Goal: Book appointment/travel/reservation: Book appointment/travel/reservation

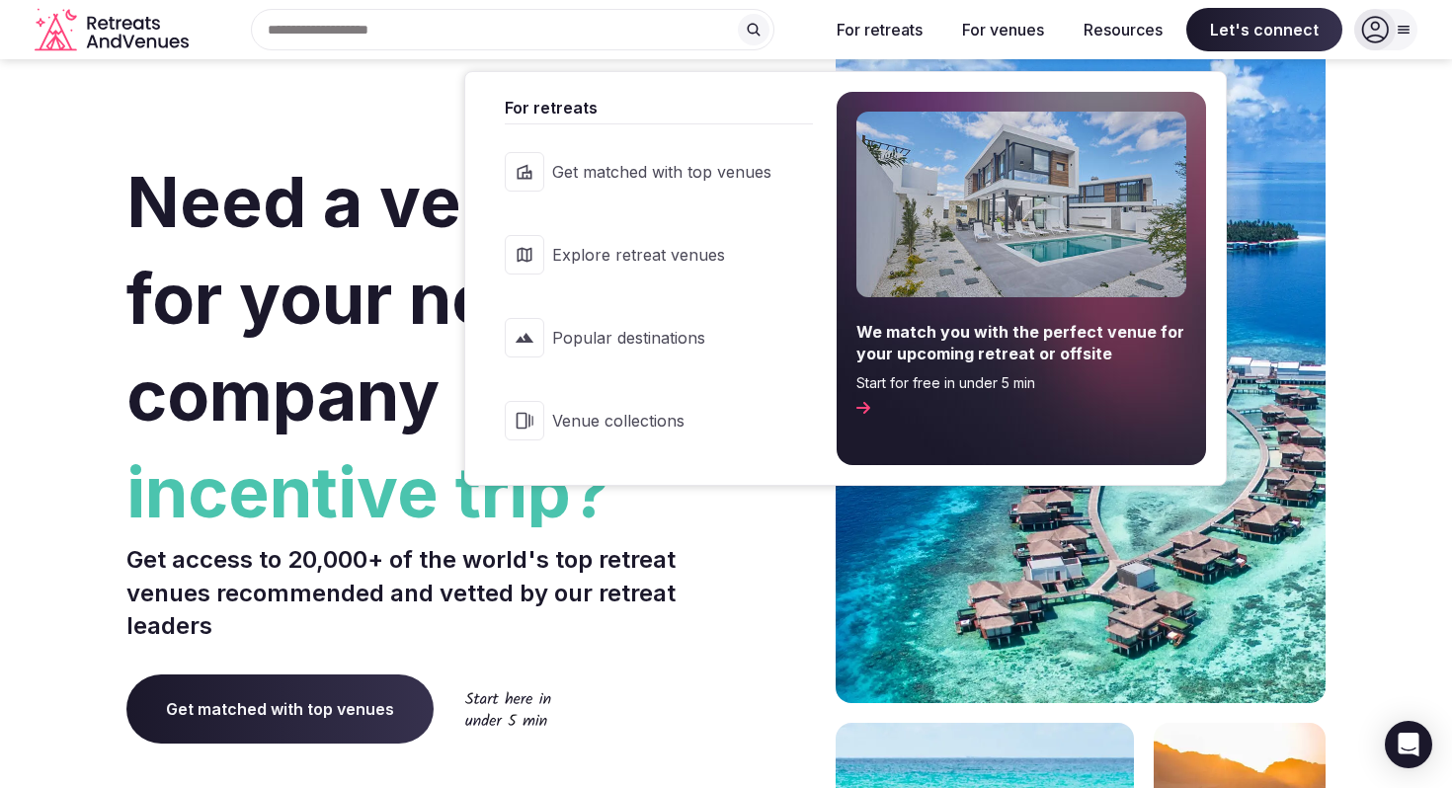
click at [622, 331] on span "Popular destinations" at bounding box center [661, 338] width 219 height 22
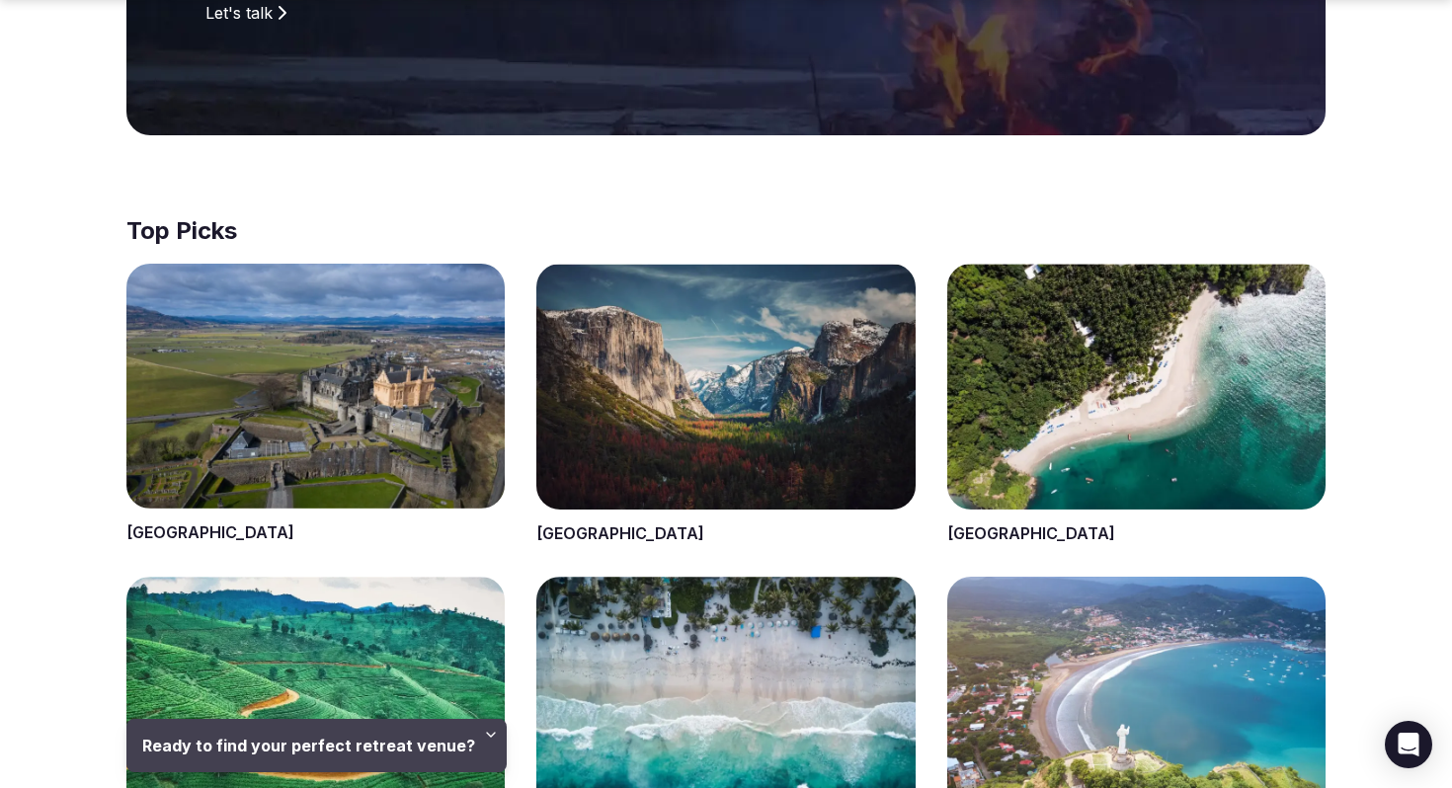
scroll to position [622, 0]
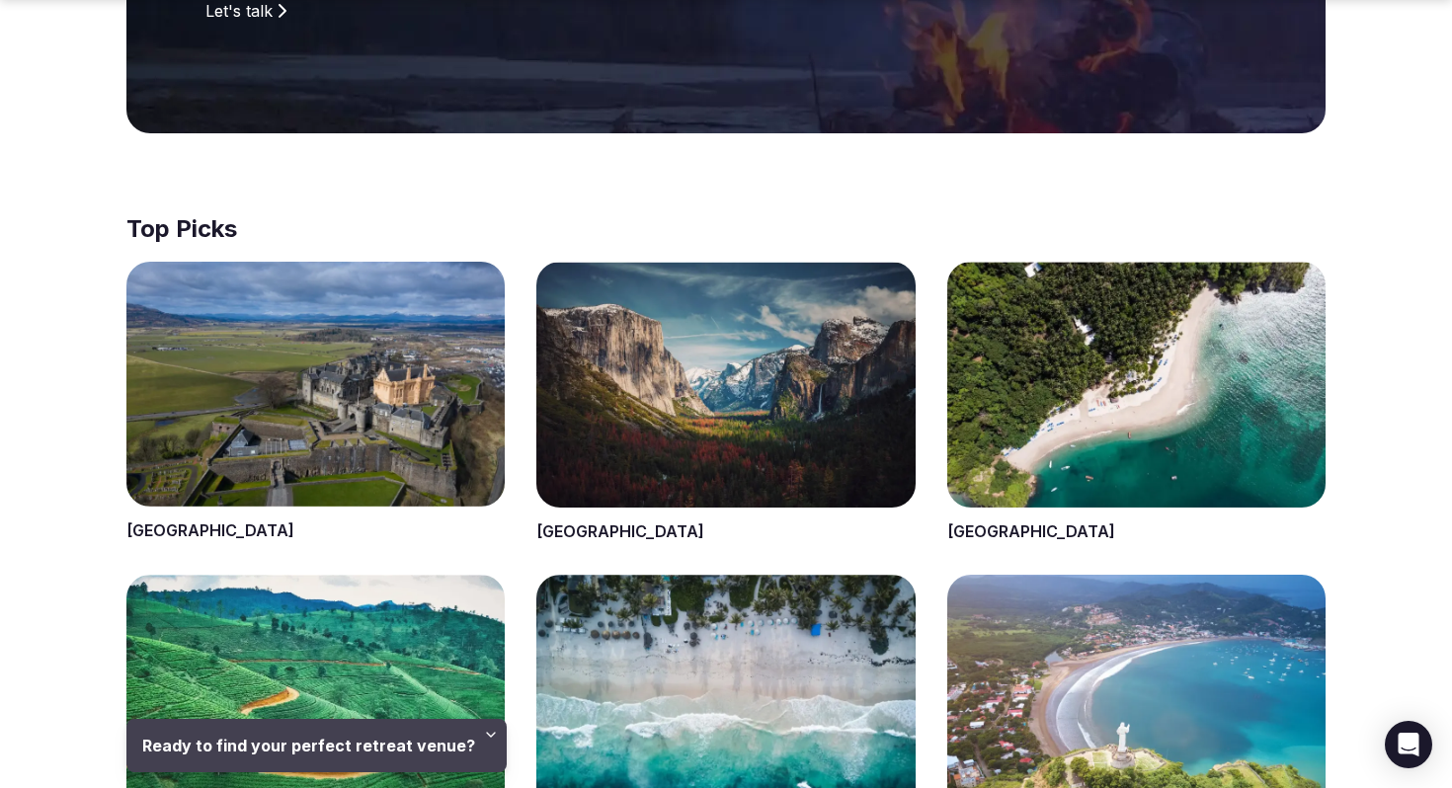
click at [252, 517] on span at bounding box center [315, 403] width 378 height 282
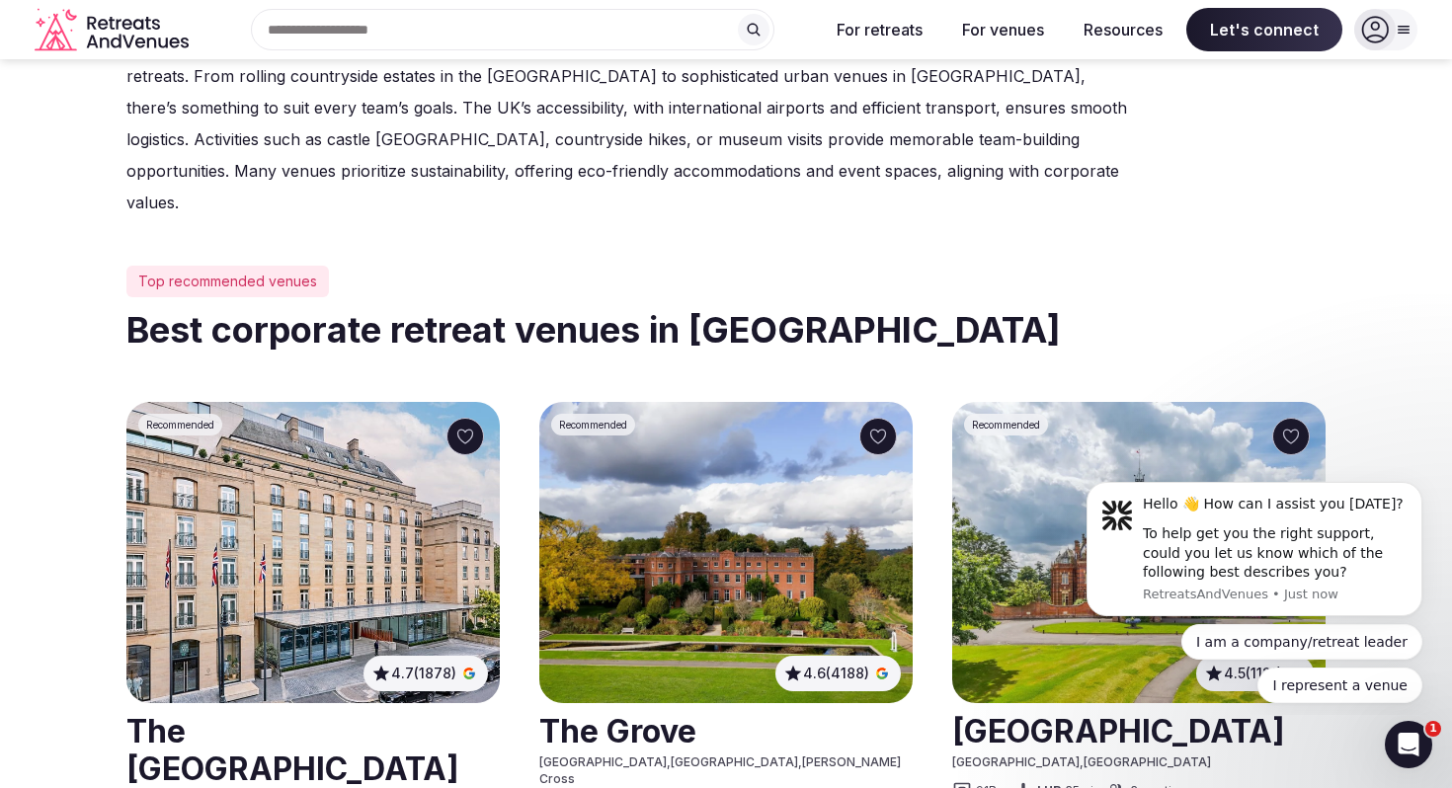
scroll to position [726, 0]
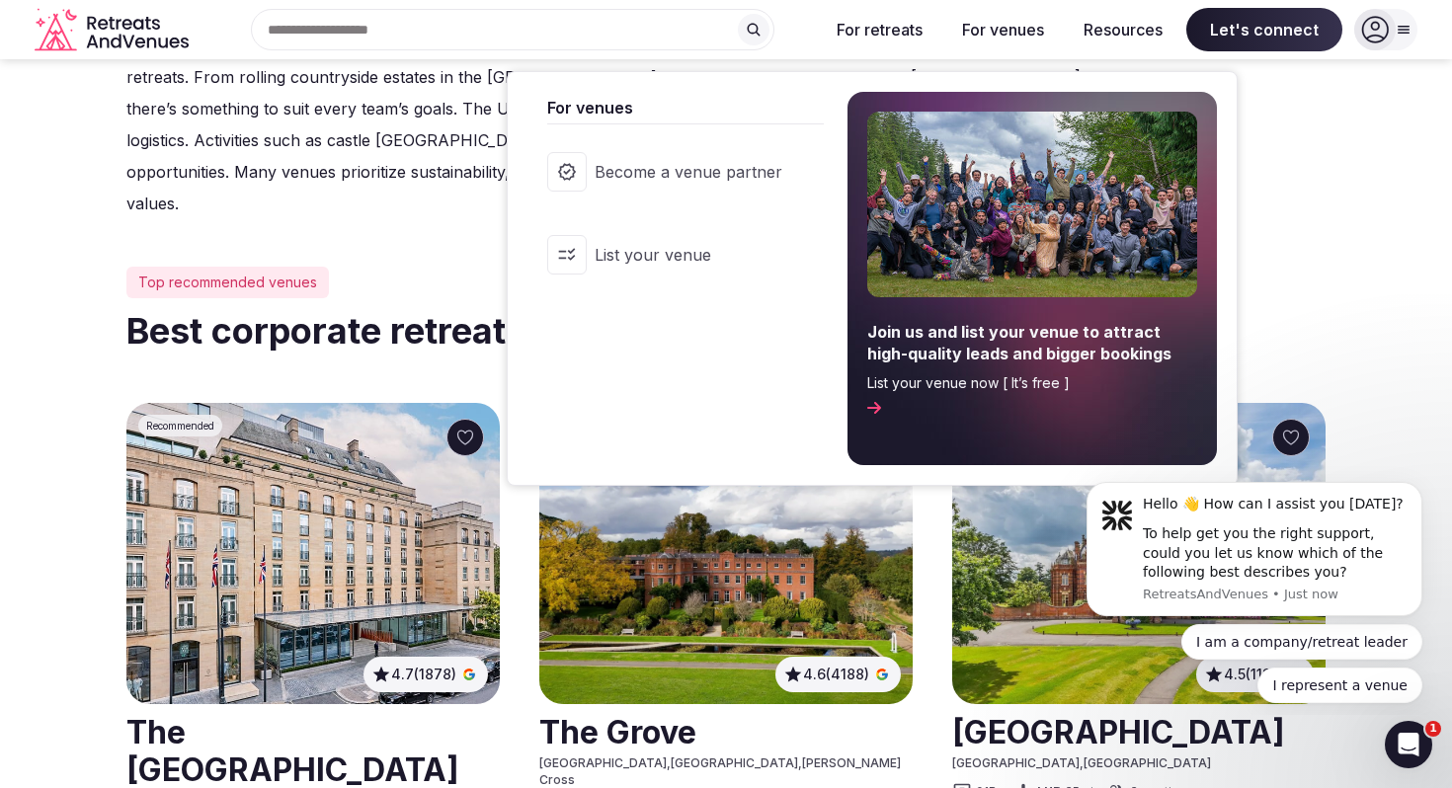
click at [1000, 28] on button "For venues" at bounding box center [1004, 29] width 114 height 43
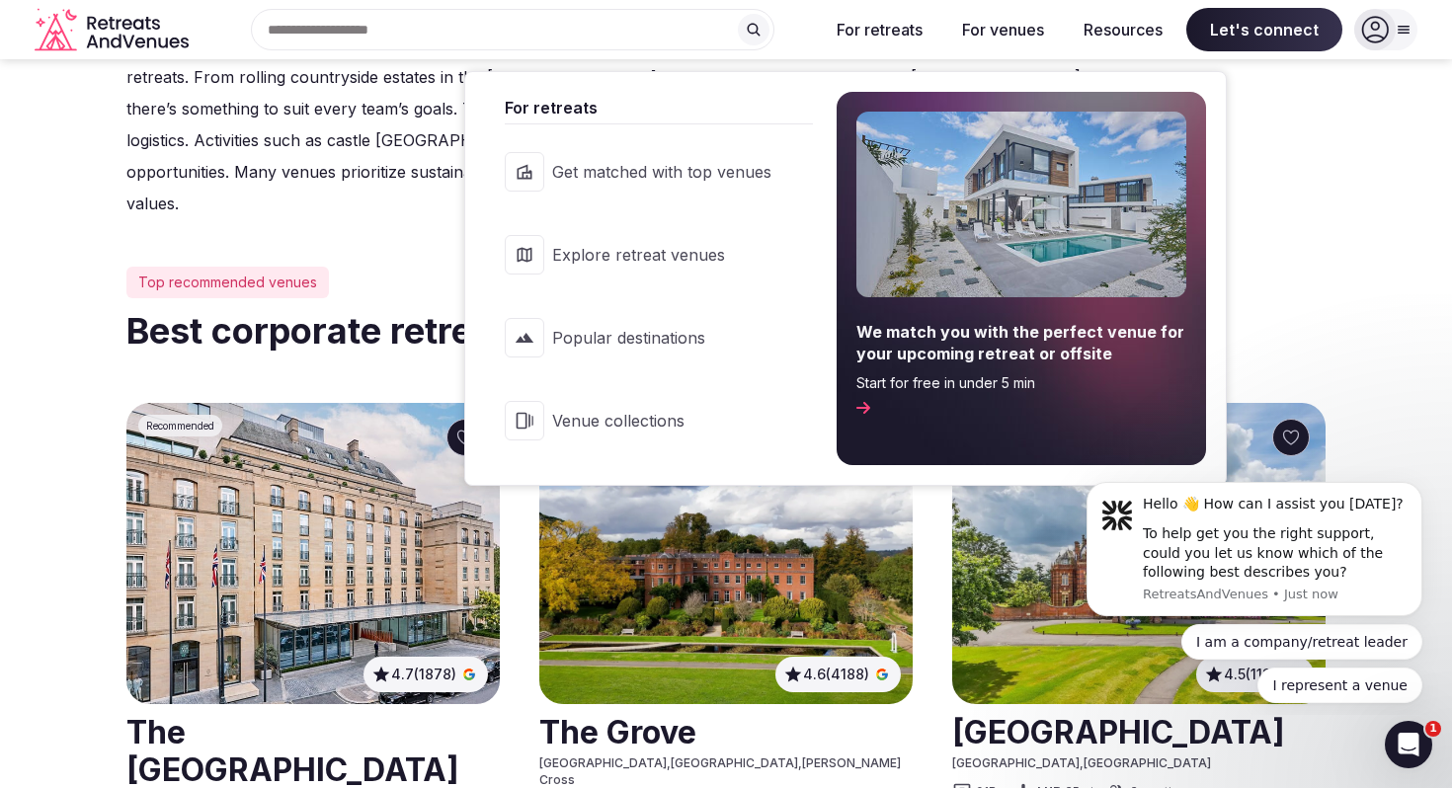
click at [900, 30] on button "For retreats" at bounding box center [880, 29] width 118 height 43
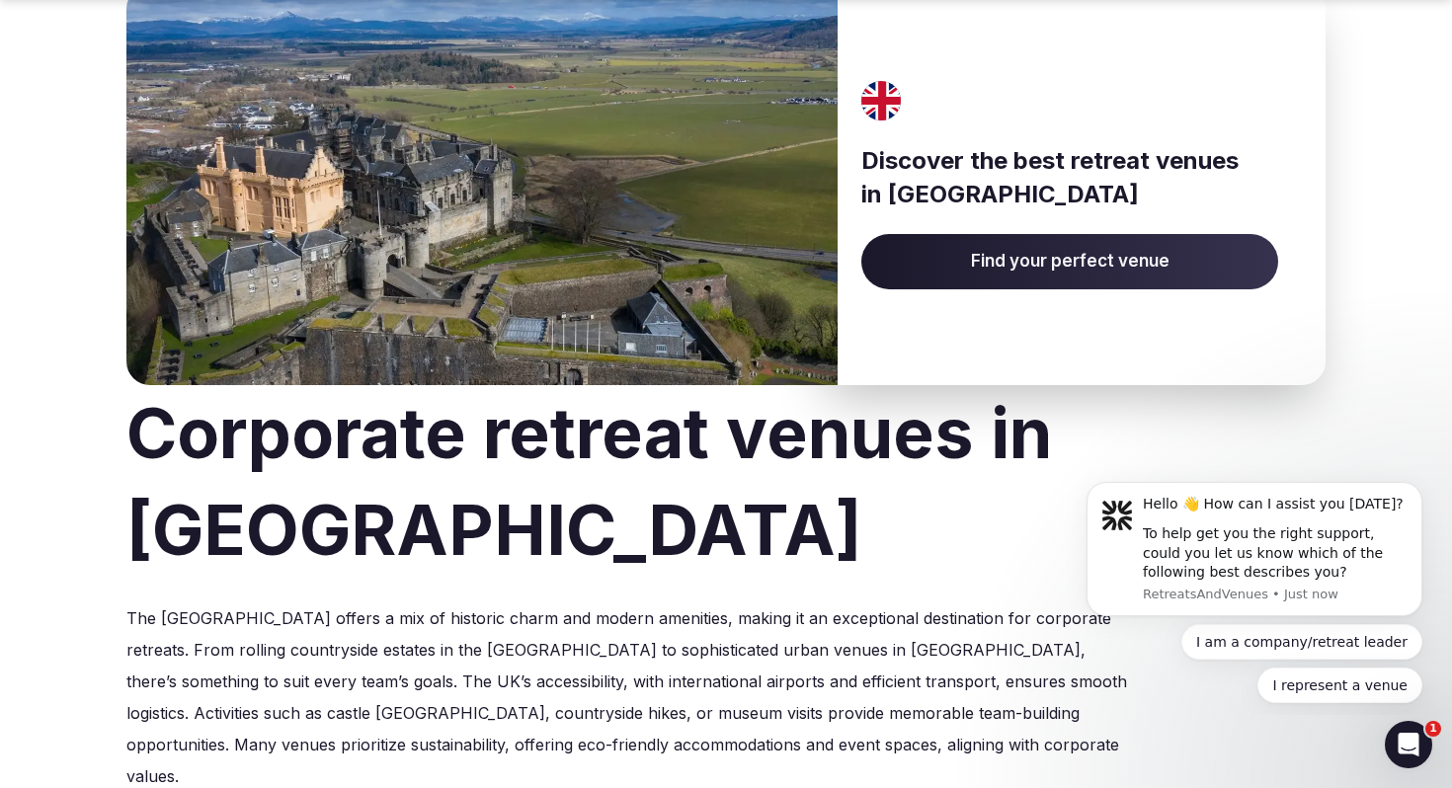
scroll to position [176, 0]
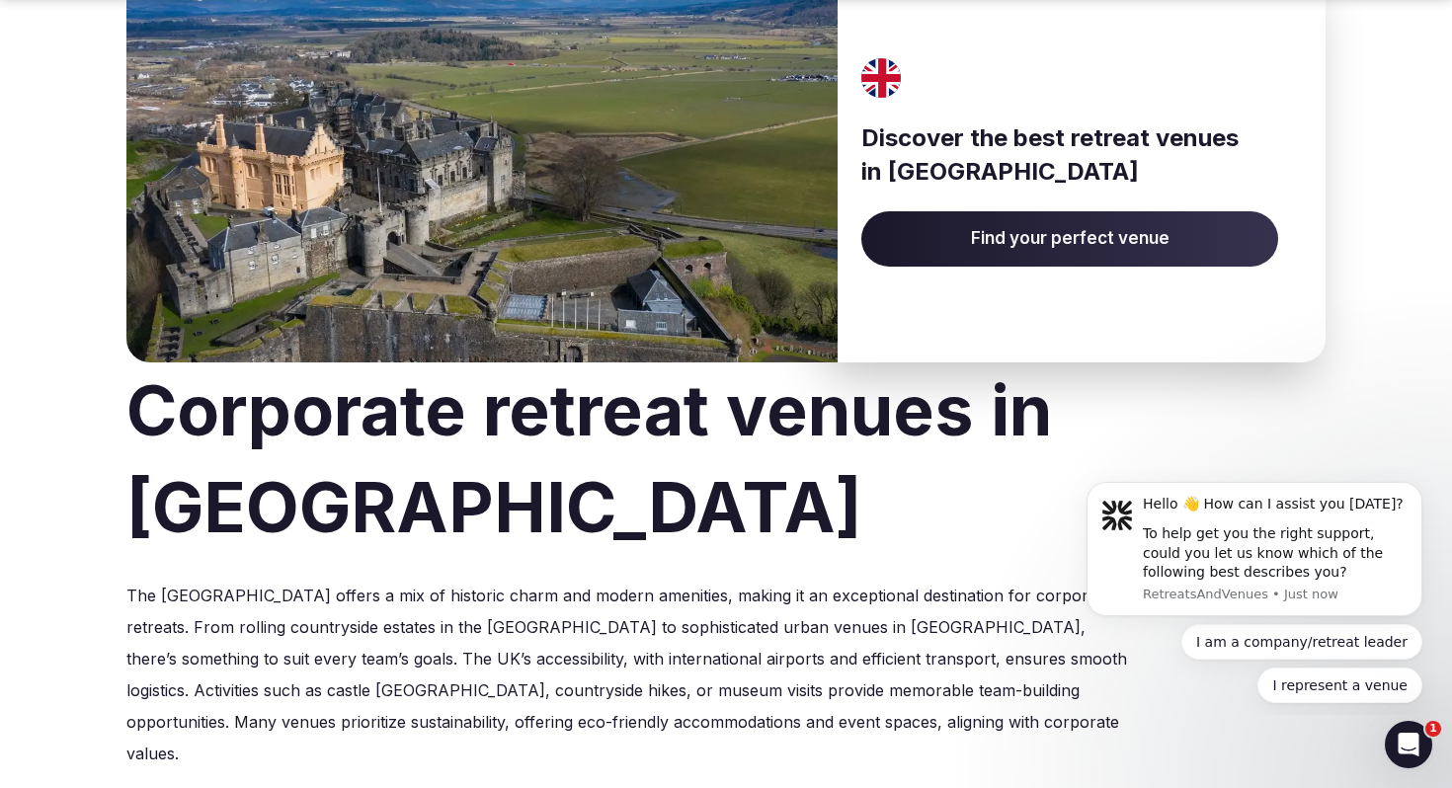
click at [955, 231] on span "Find your perfect venue" at bounding box center [1070, 238] width 417 height 55
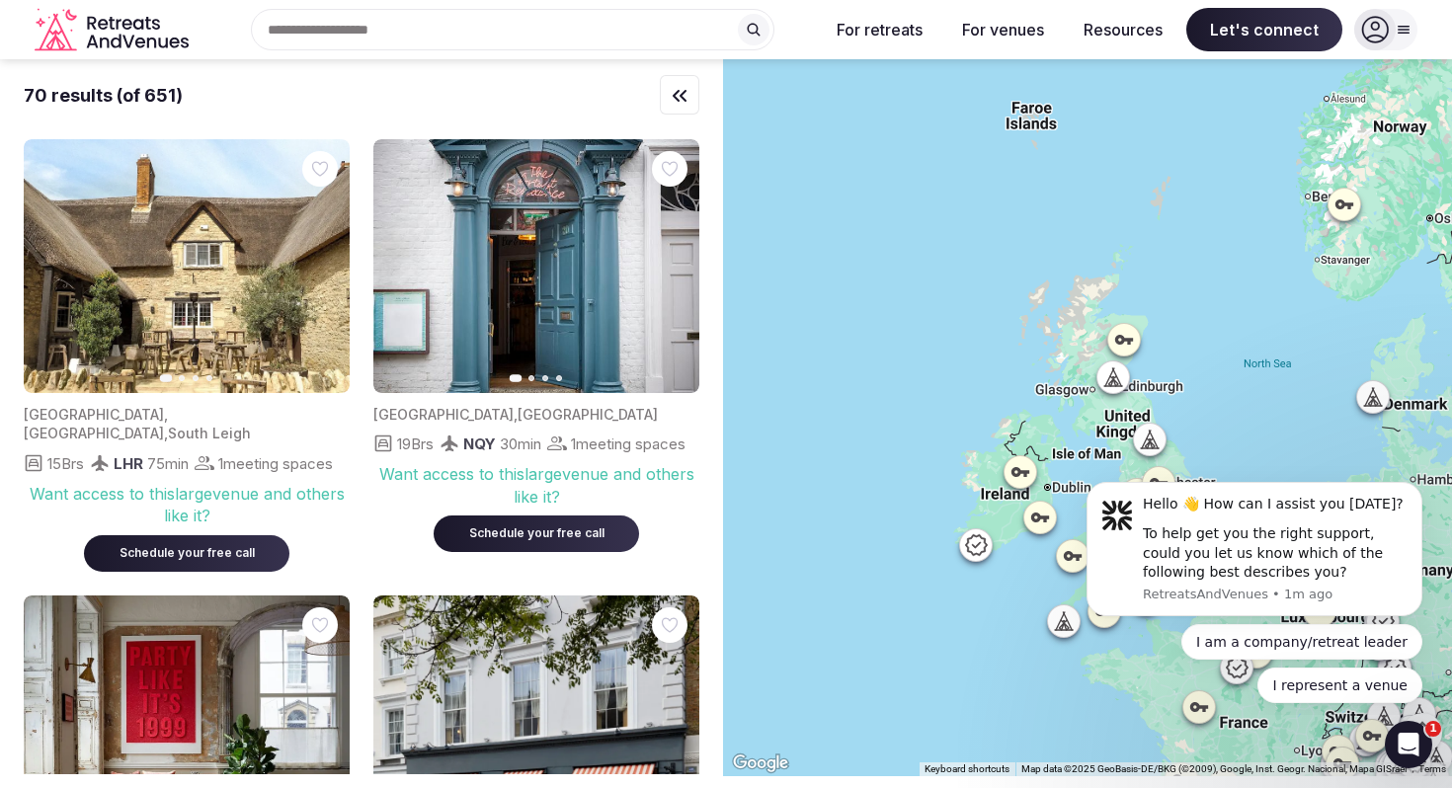
click at [419, 98] on div "70 results (of 651)" at bounding box center [362, 95] width 676 height 25
click at [671, 89] on icon "button" at bounding box center [680, 96] width 24 height 24
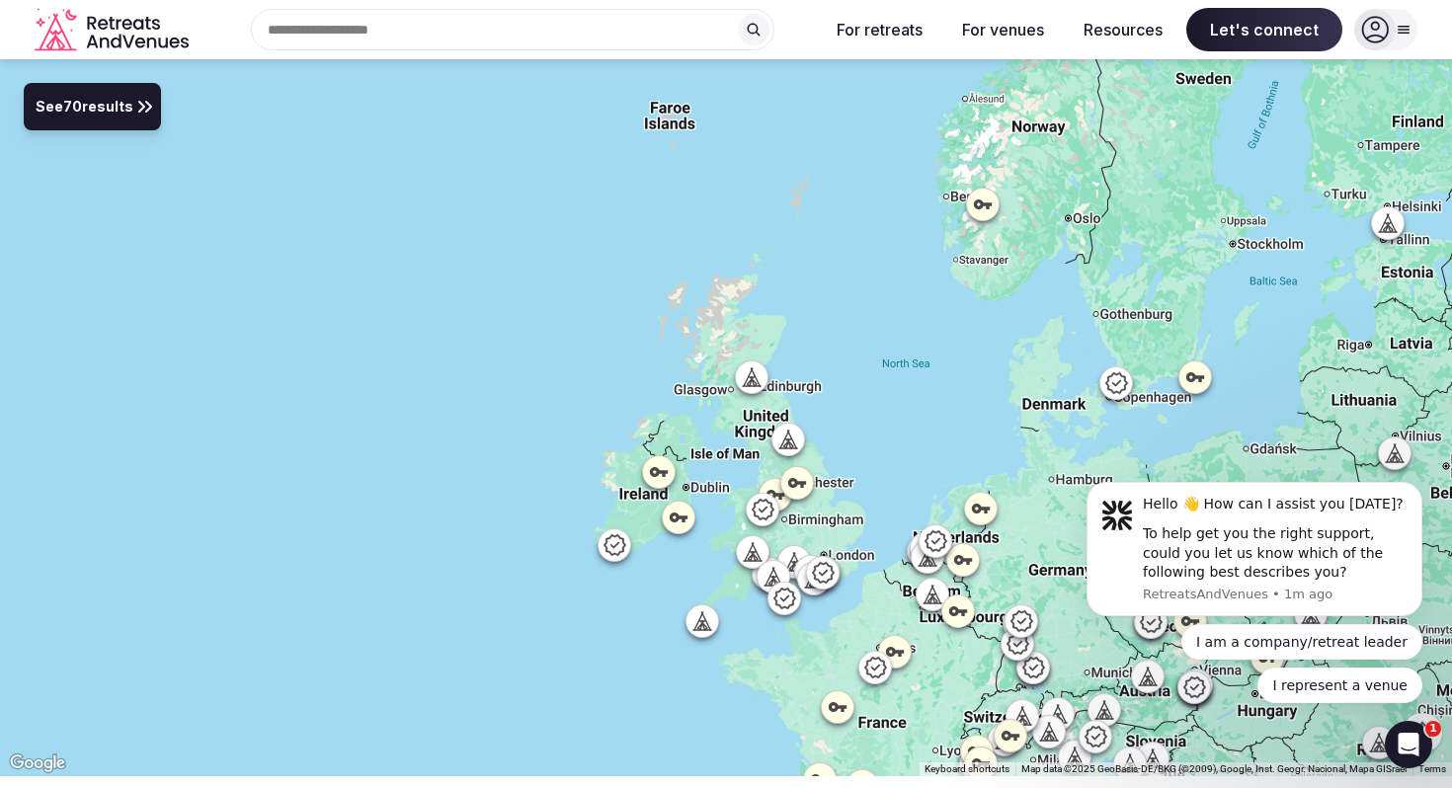
click at [830, 574] on icon at bounding box center [823, 572] width 22 height 21
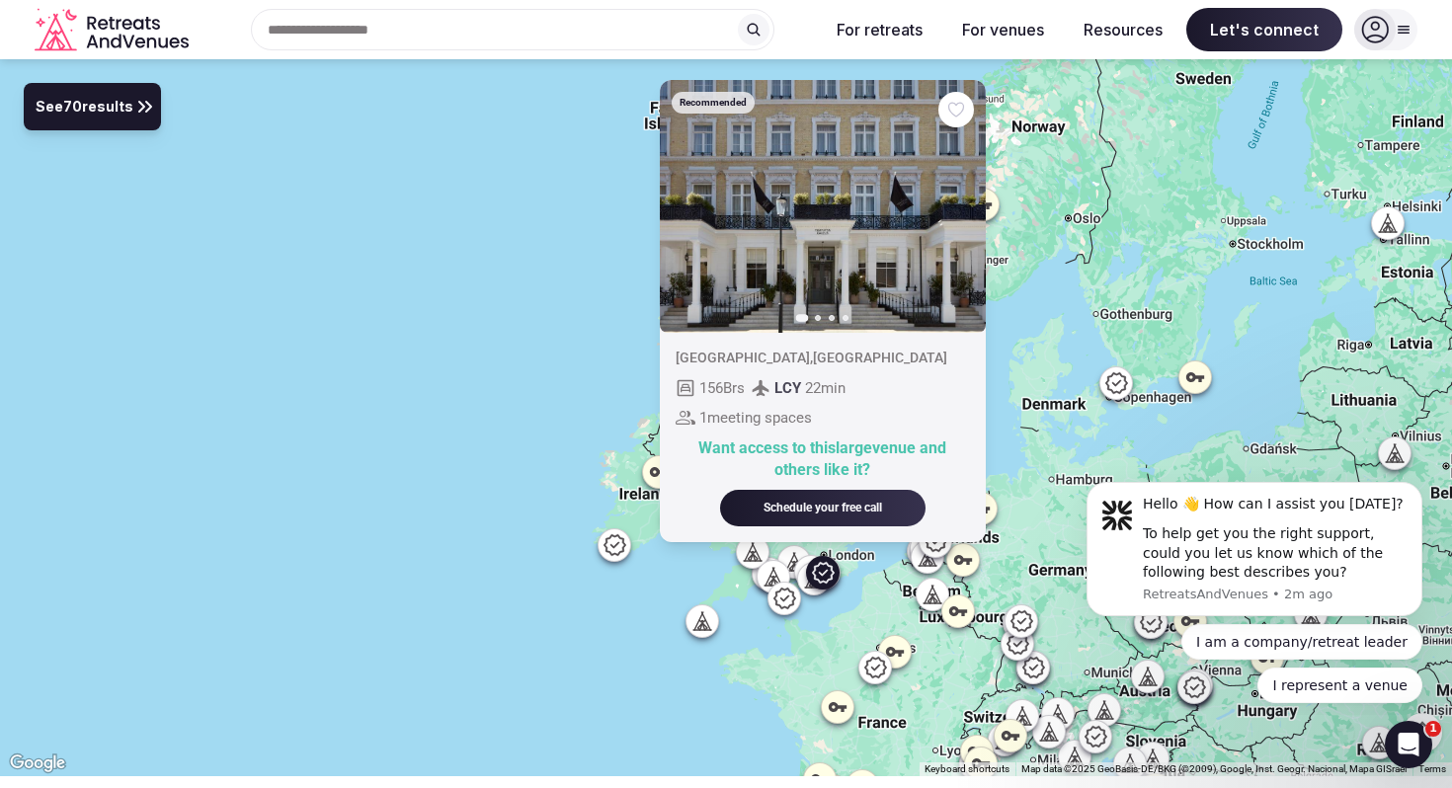
click at [812, 584] on icon at bounding box center [823, 573] width 24 height 24
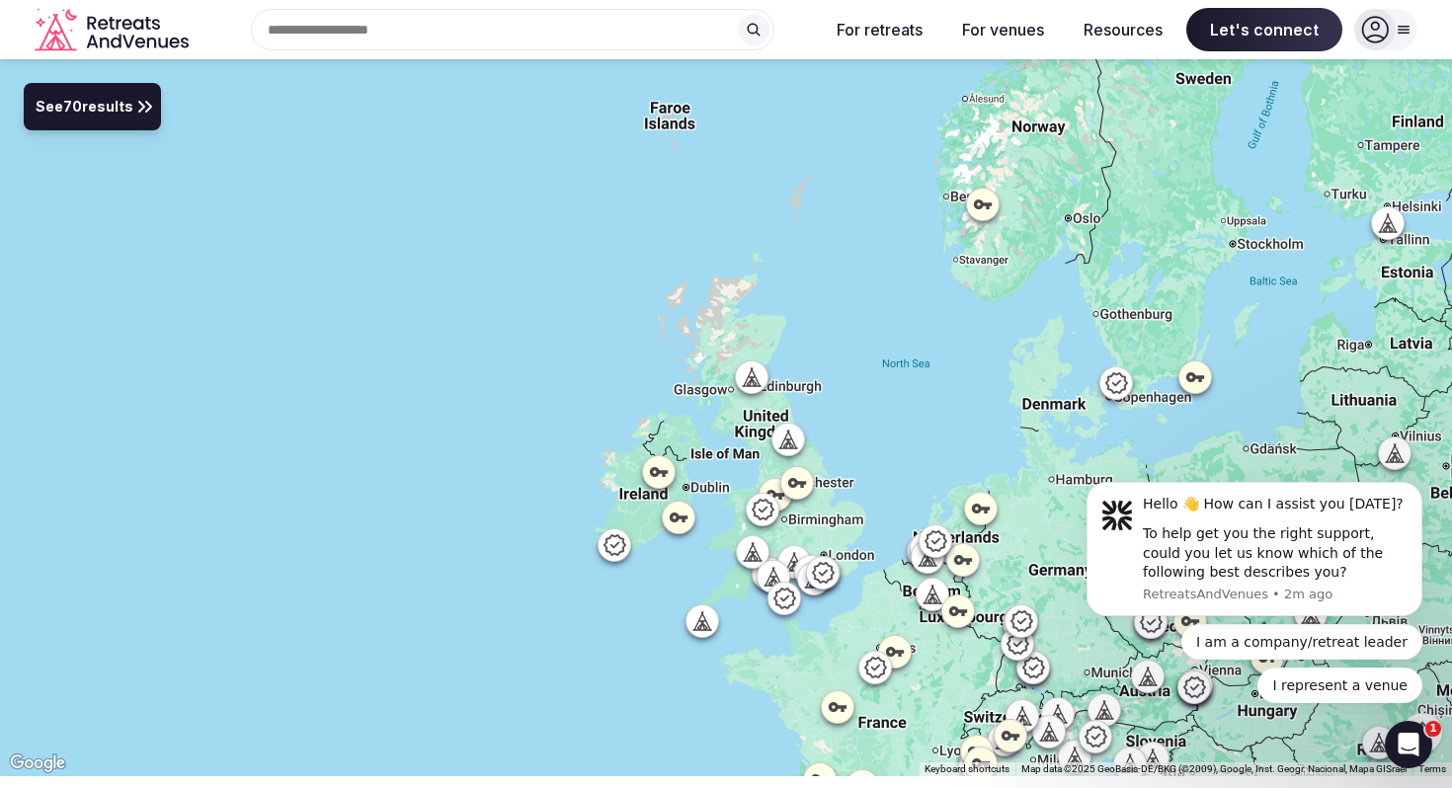
click at [811, 584] on icon at bounding box center [823, 573] width 24 height 24
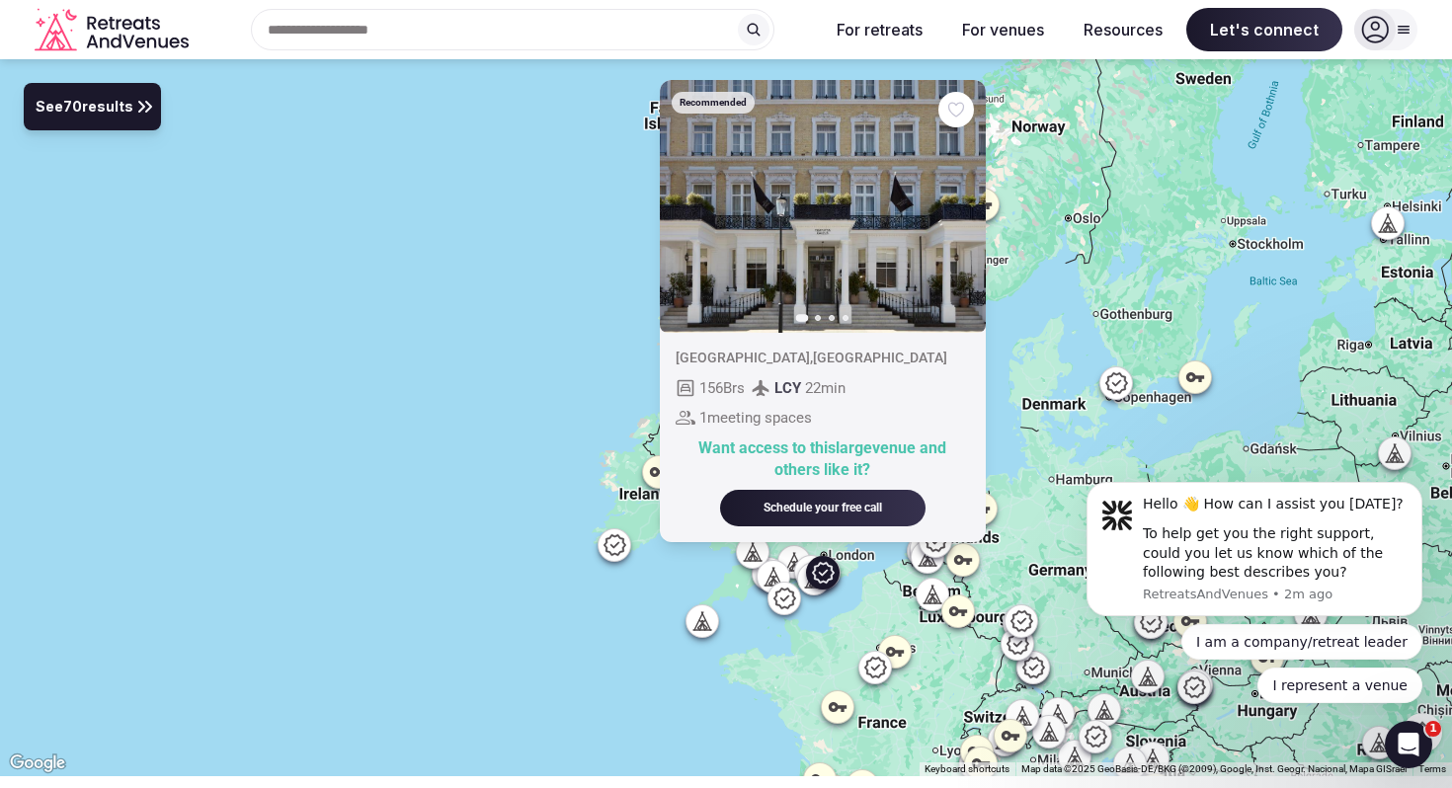
click at [808, 590] on div at bounding box center [814, 579] width 32 height 32
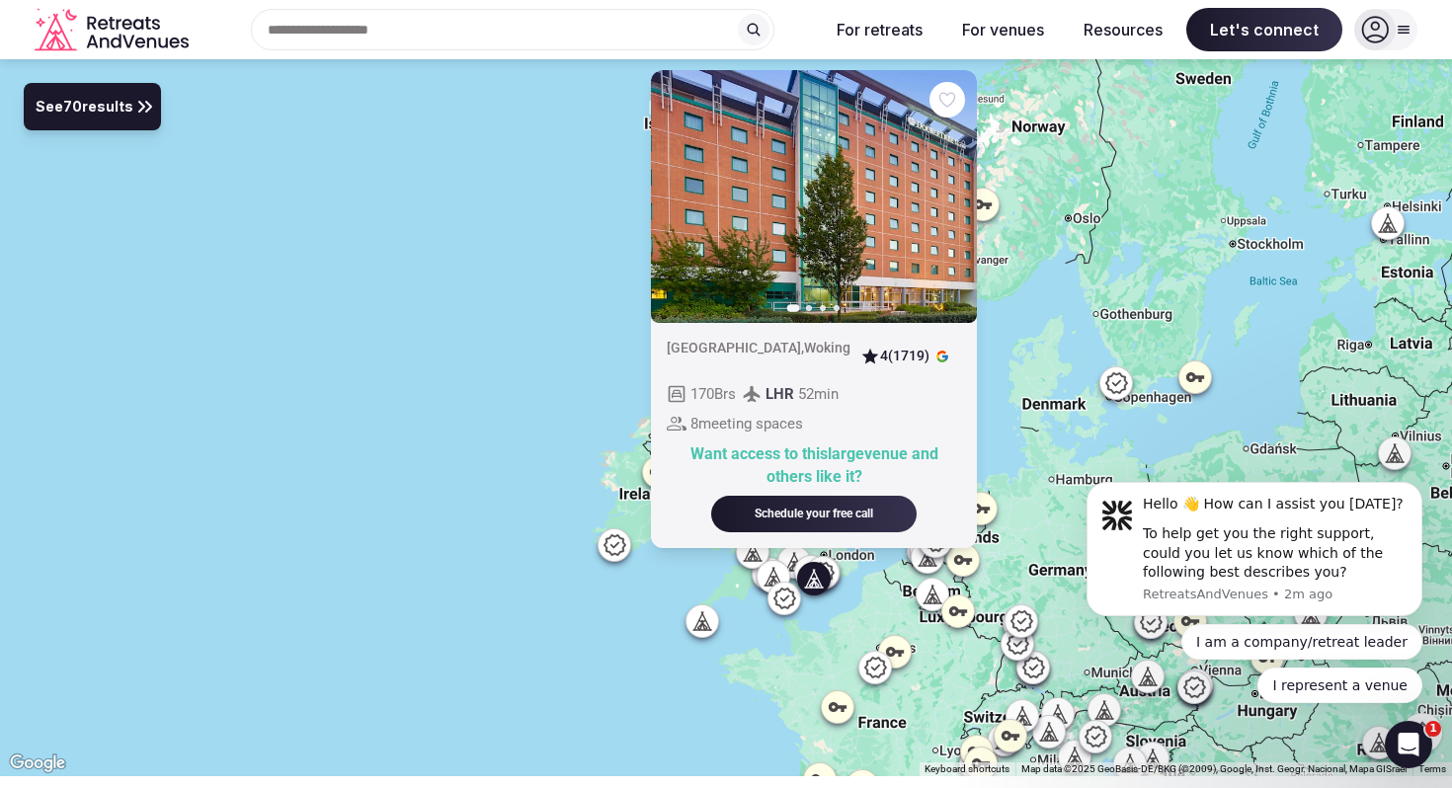
click at [785, 599] on icon at bounding box center [785, 598] width 22 height 21
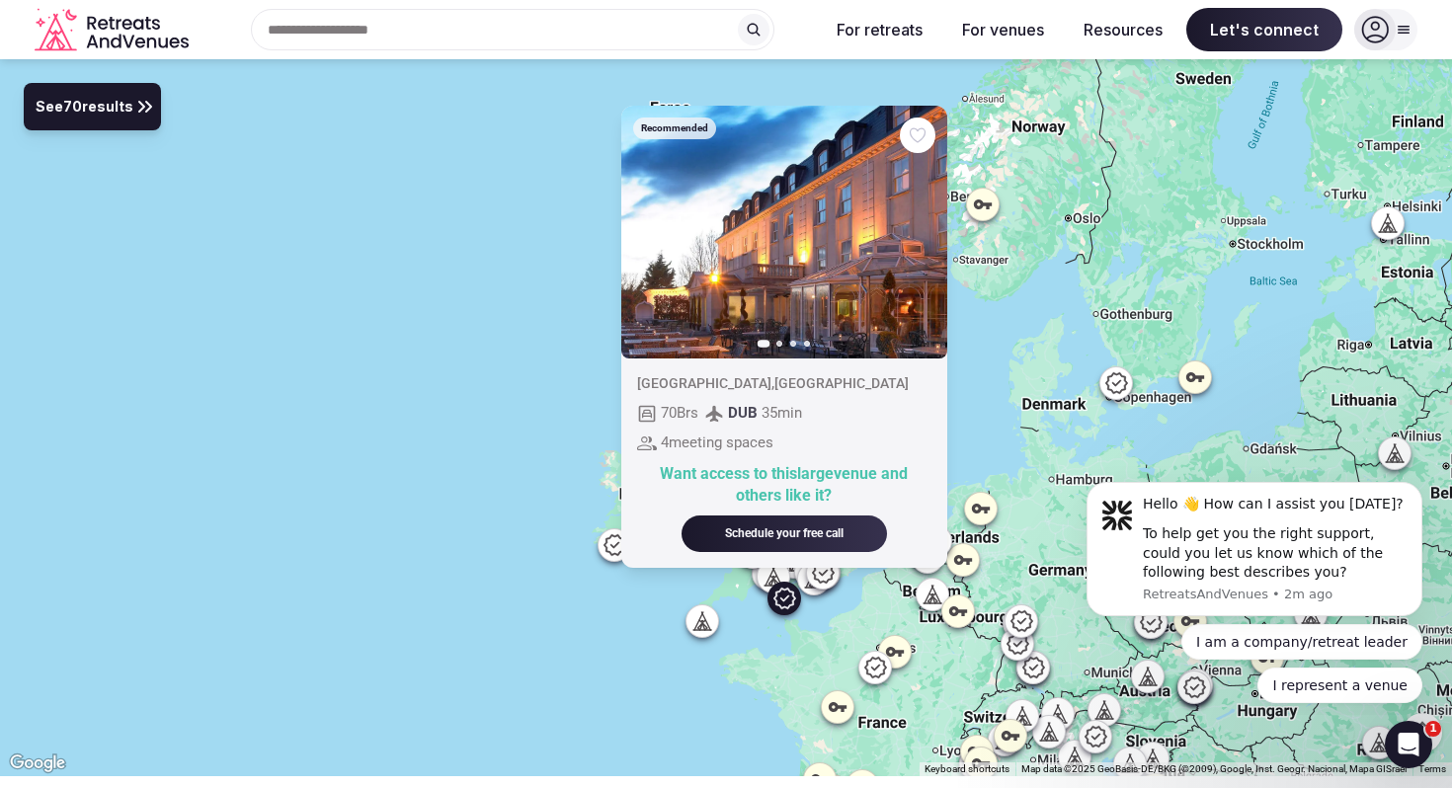
click at [914, 234] on icon "button" at bounding box center [920, 232] width 16 height 16
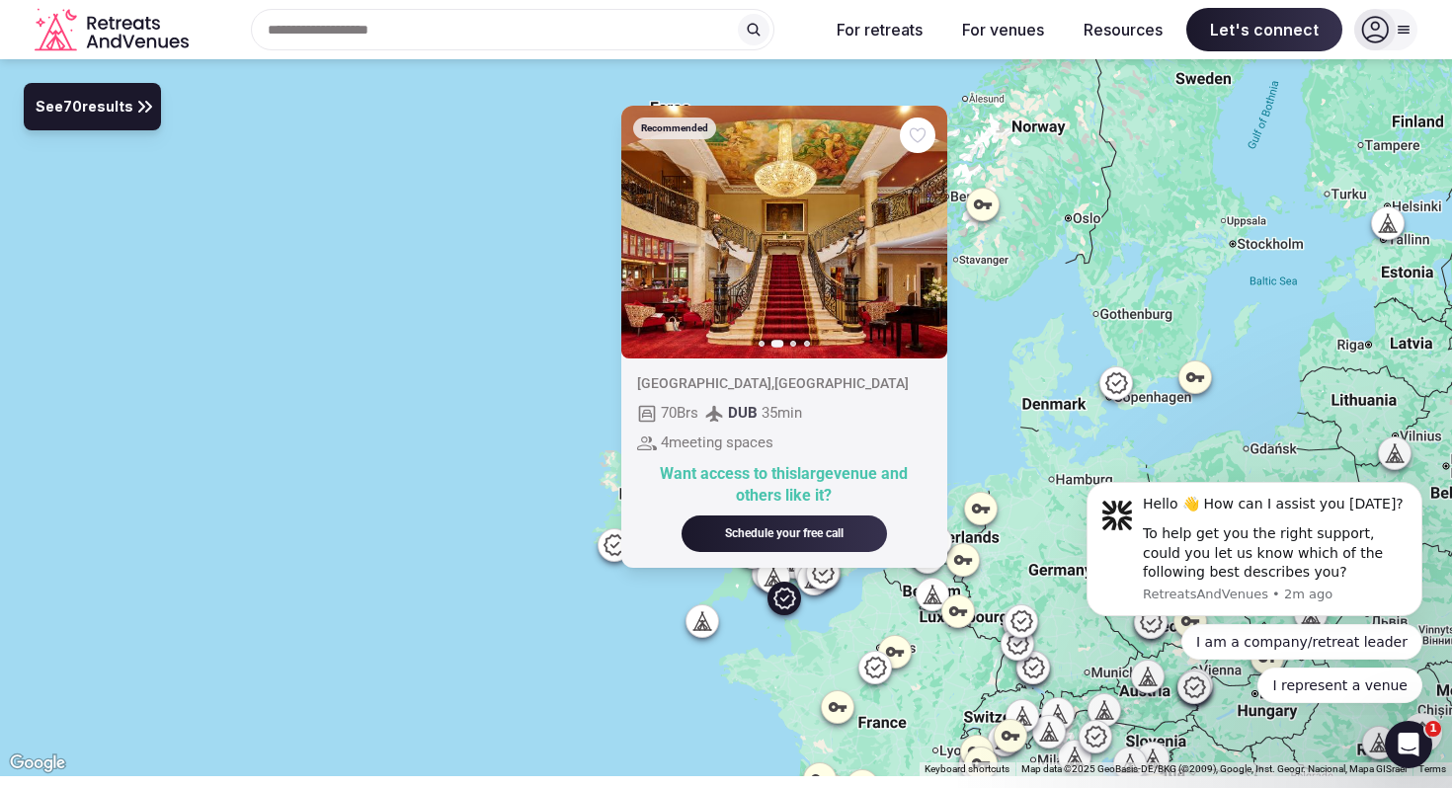
click at [914, 236] on icon "button" at bounding box center [920, 232] width 16 height 16
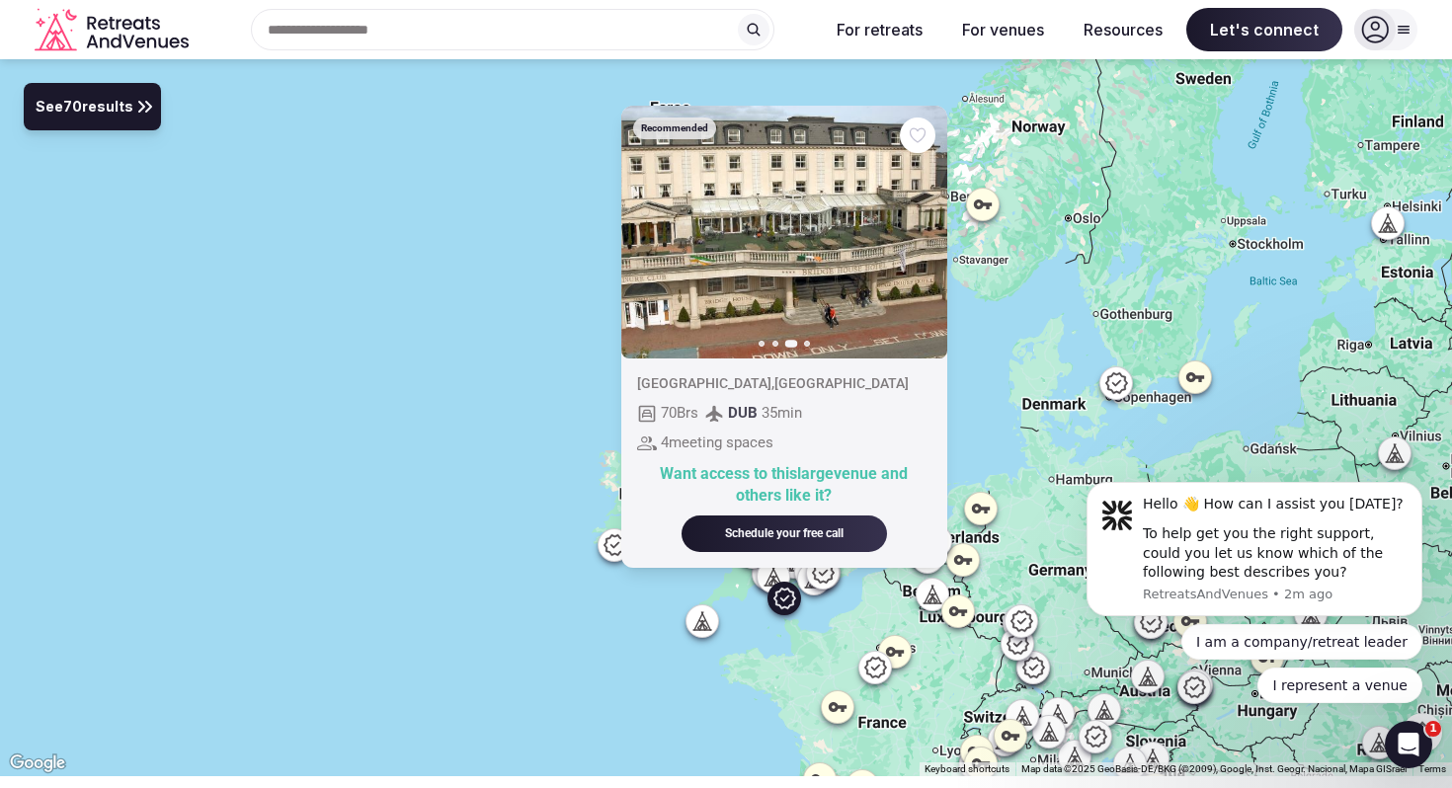
click at [914, 236] on icon "button" at bounding box center [920, 232] width 16 height 16
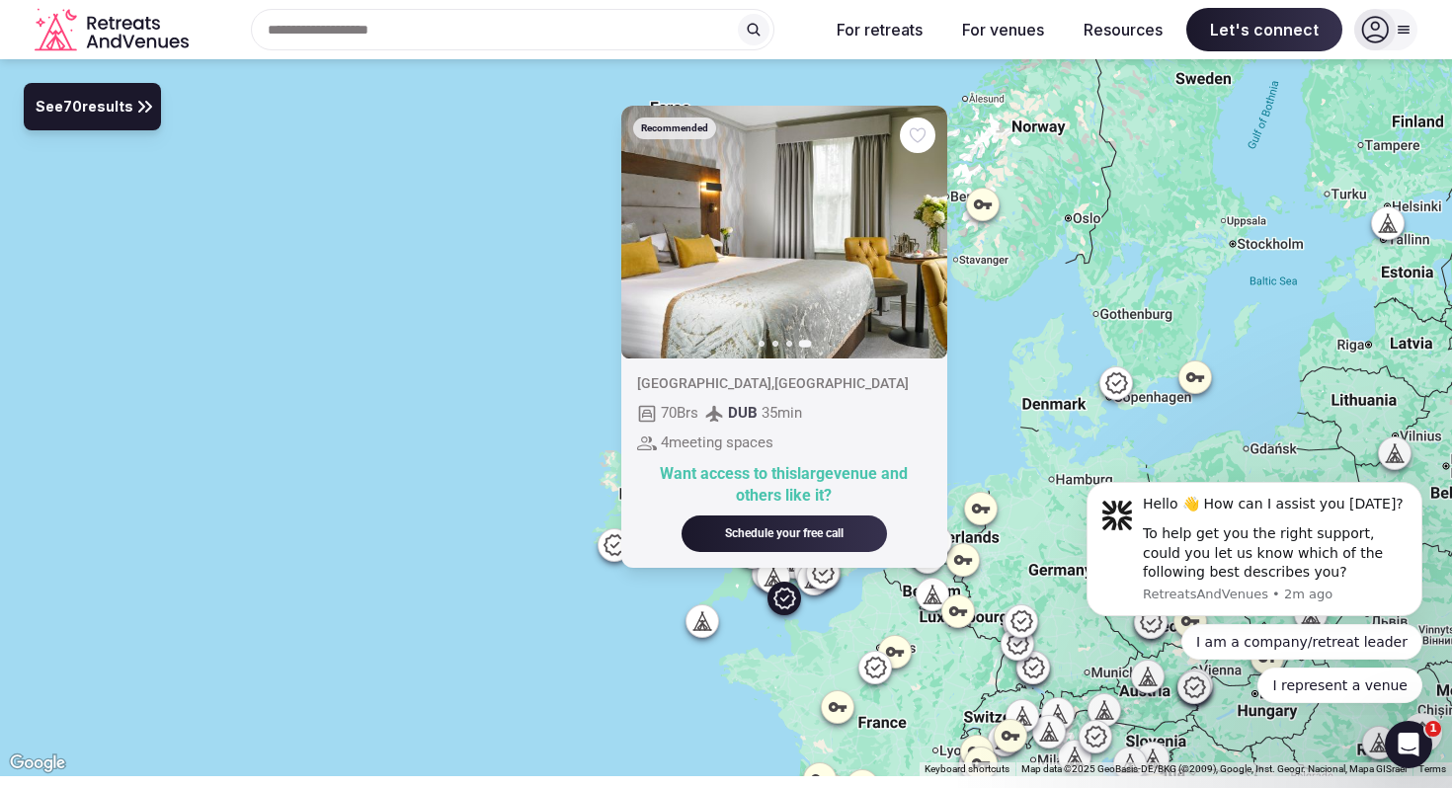
click at [652, 702] on div "Recommended Previous slide Next slide [GEOGRAPHIC_DATA] , [GEOGRAPHIC_DATA] 70 …" at bounding box center [726, 417] width 1452 height 717
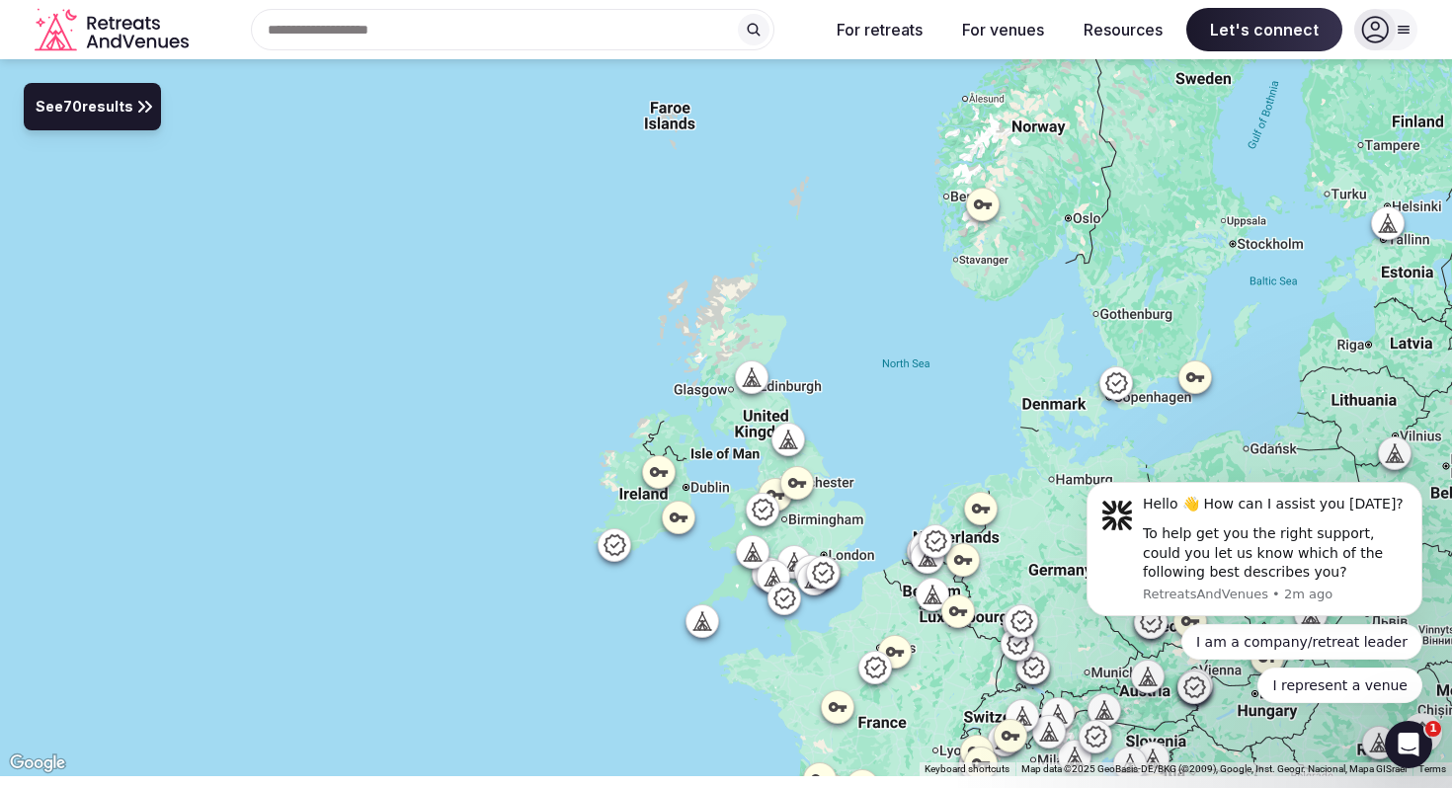
click at [772, 574] on icon at bounding box center [770, 577] width 9 height 18
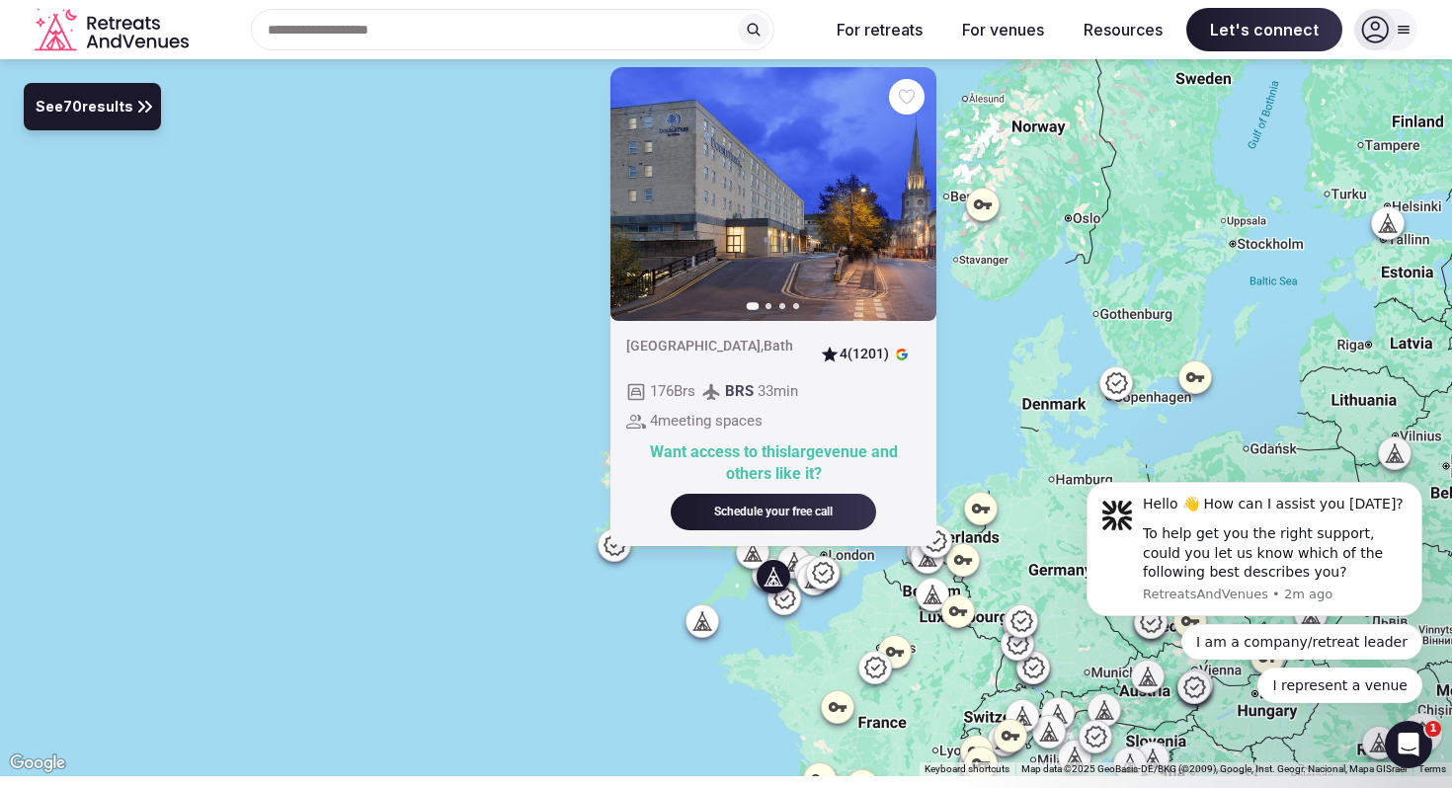
click at [904, 198] on icon "button" at bounding box center [909, 195] width 16 height 16
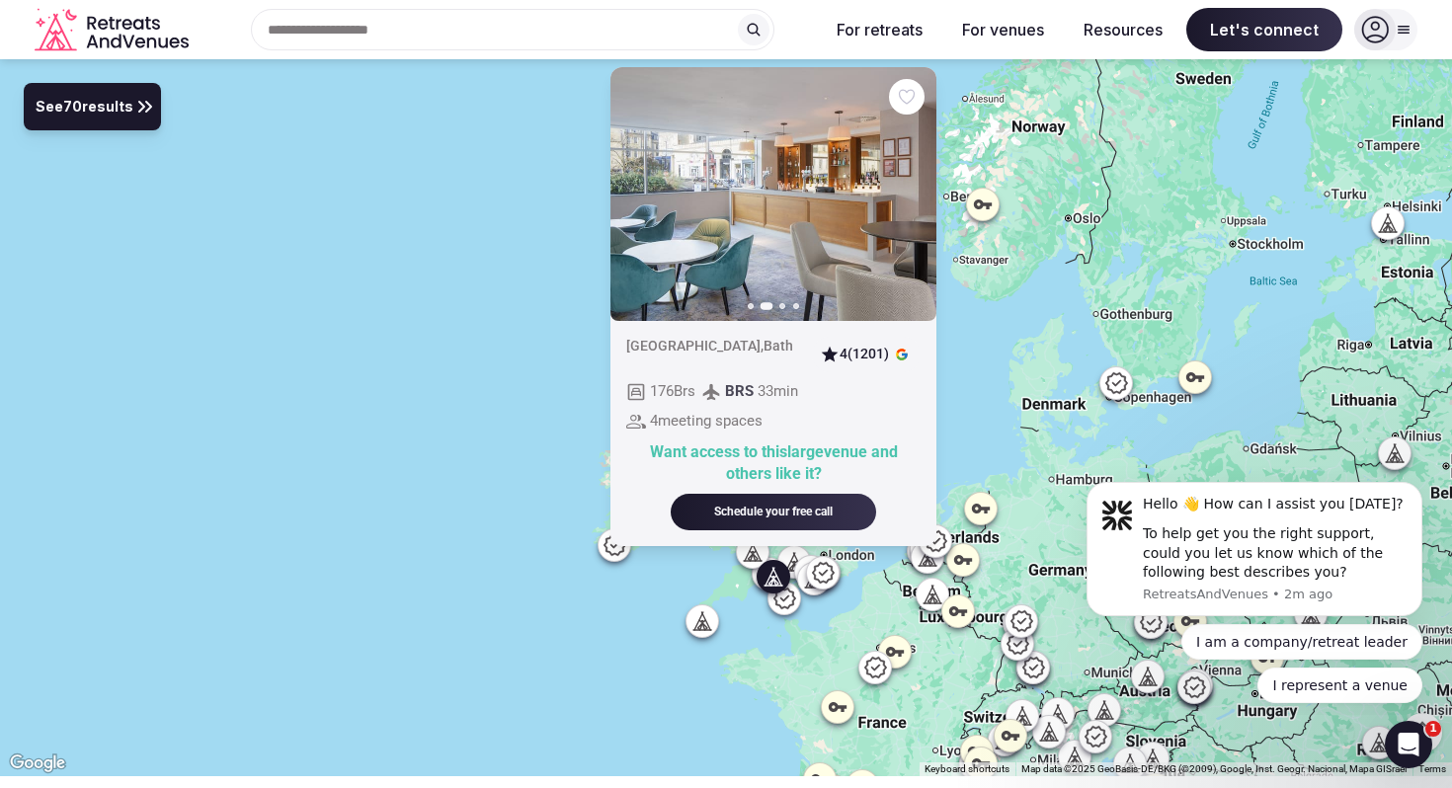
click at [904, 199] on icon "button" at bounding box center [909, 195] width 16 height 16
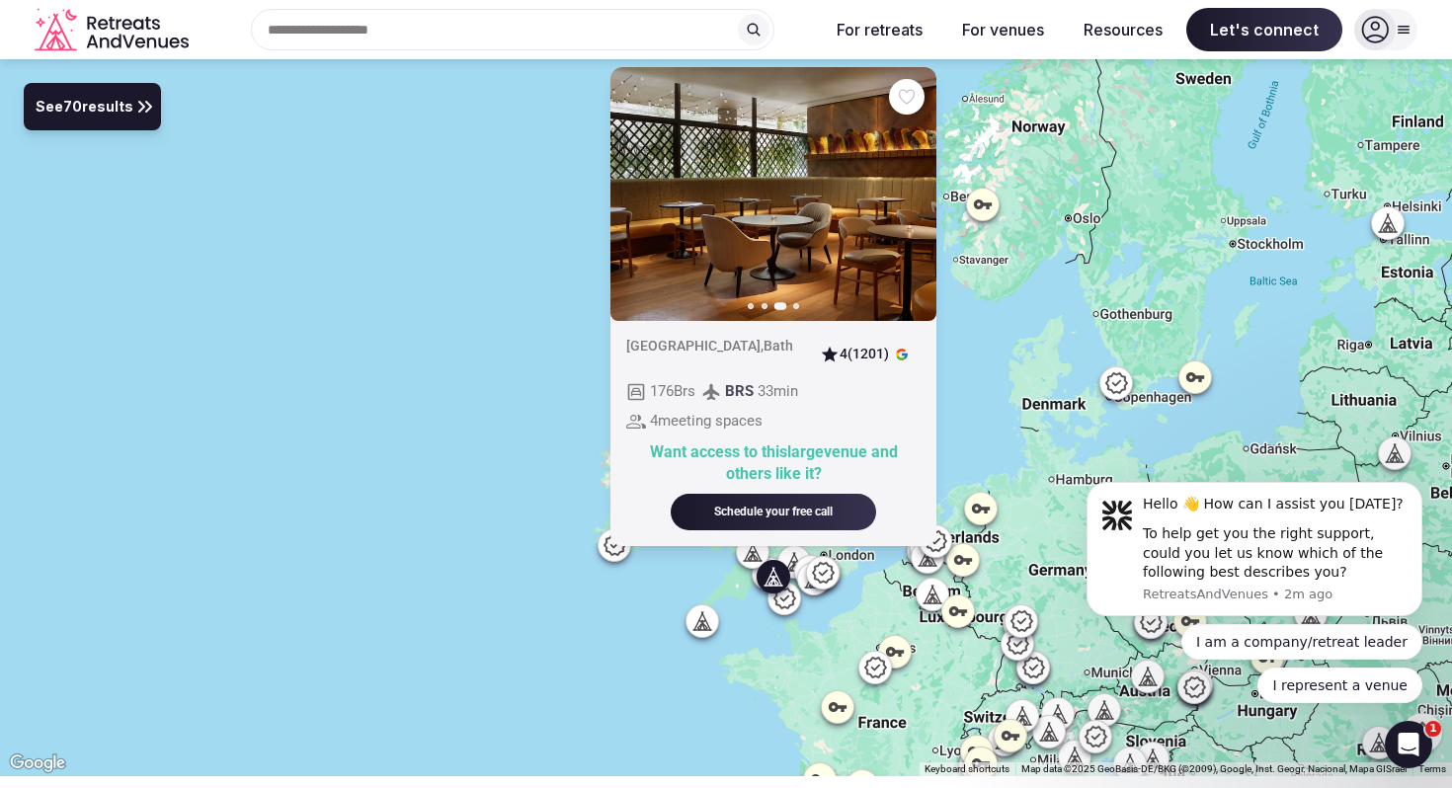
click at [502, 431] on div "Previous slide Next slide [GEOGRAPHIC_DATA] , [GEOGRAPHIC_DATA] 4 (1201) 176 Br…" at bounding box center [726, 417] width 1452 height 717
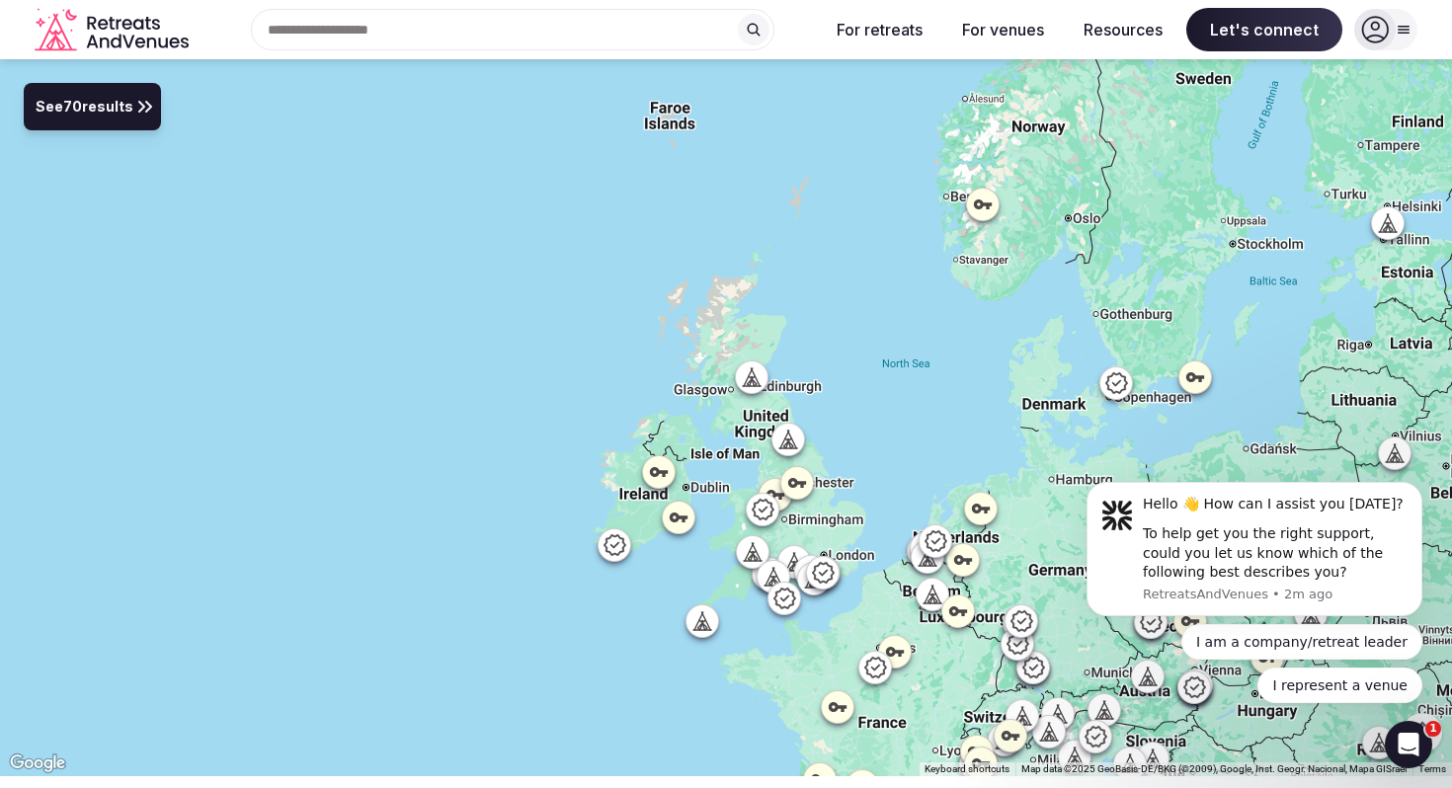
click at [793, 557] on icon at bounding box center [791, 562] width 9 height 18
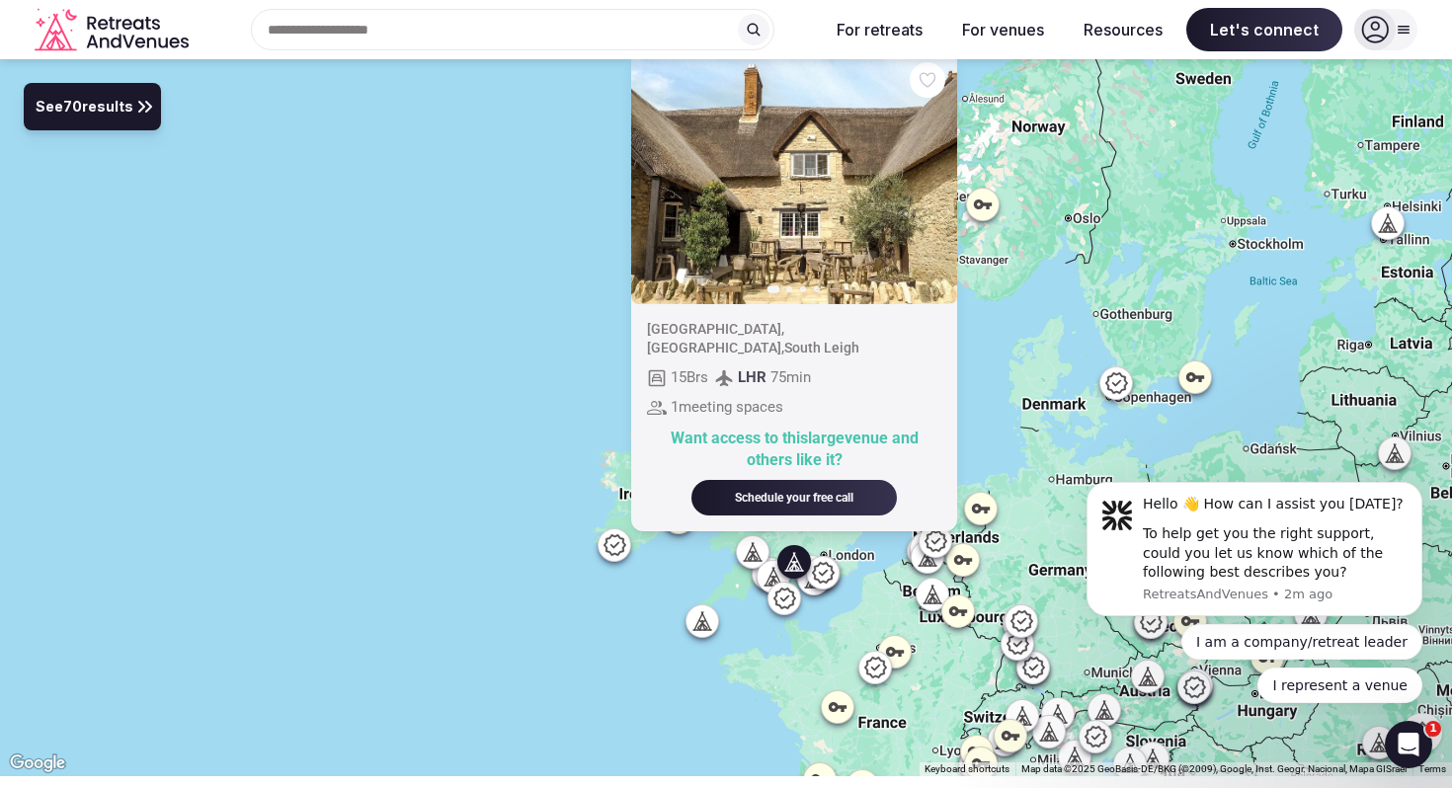
click at [929, 184] on icon "button" at bounding box center [931, 177] width 8 height 14
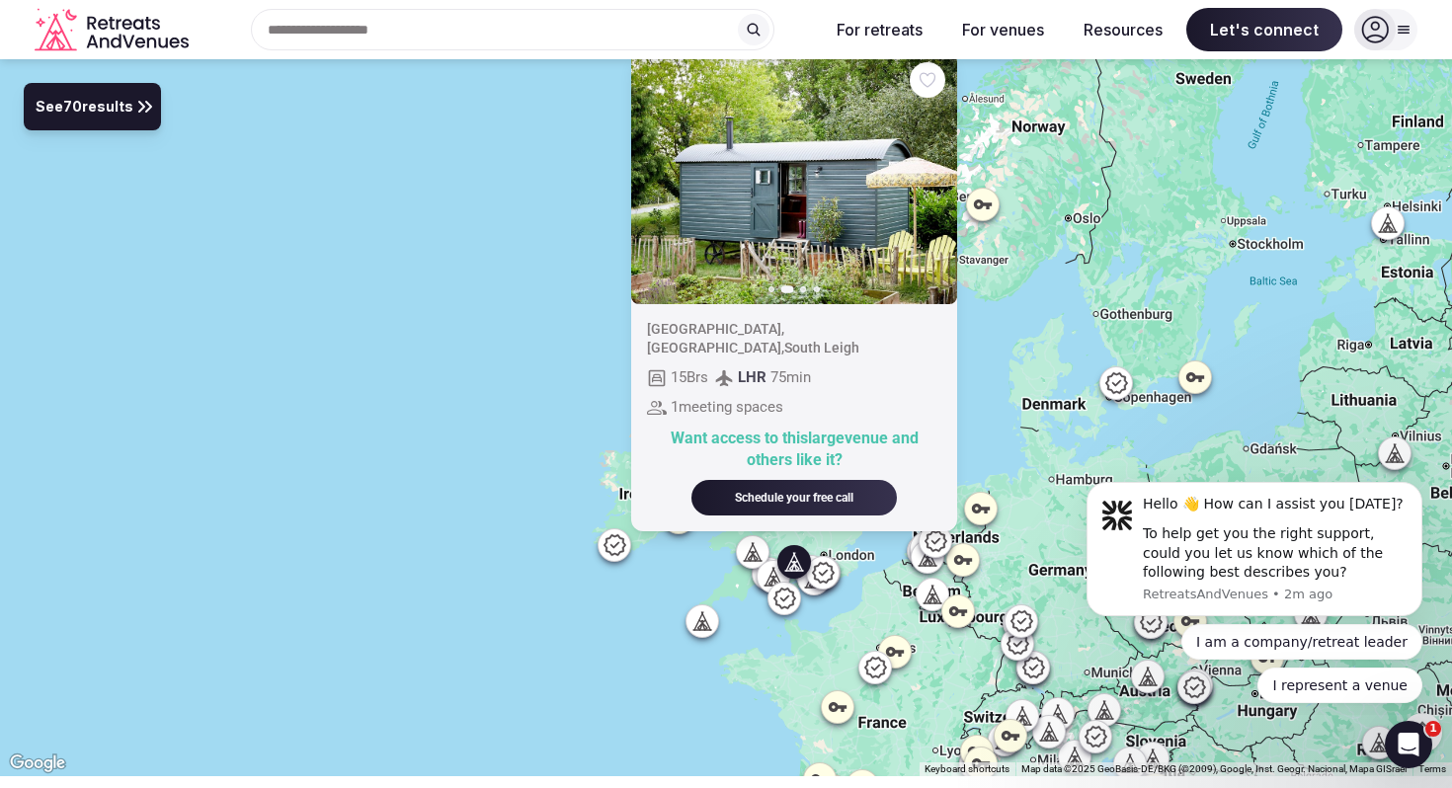
click at [931, 184] on icon "button" at bounding box center [931, 177] width 8 height 14
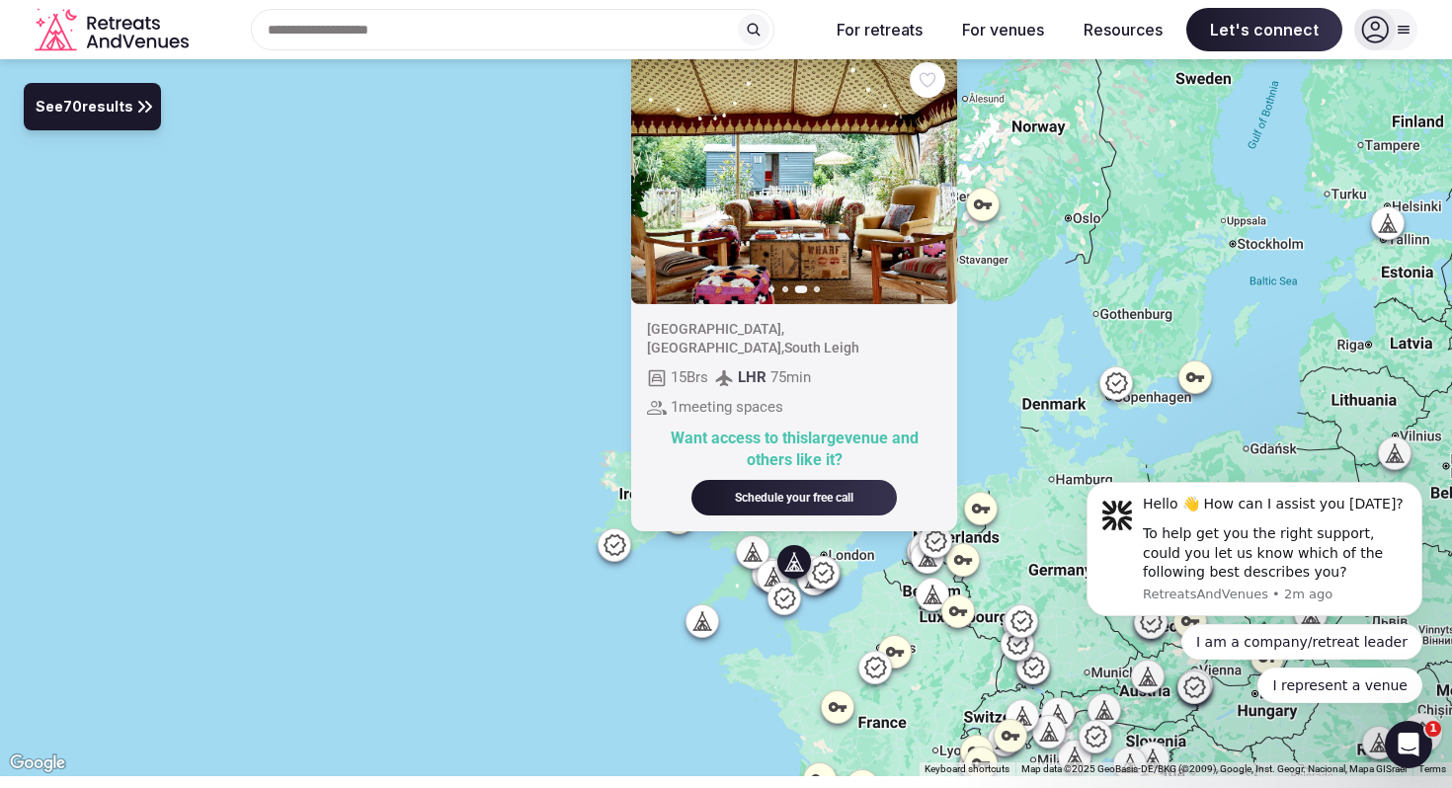
click at [931, 184] on icon "button" at bounding box center [931, 177] width 8 height 14
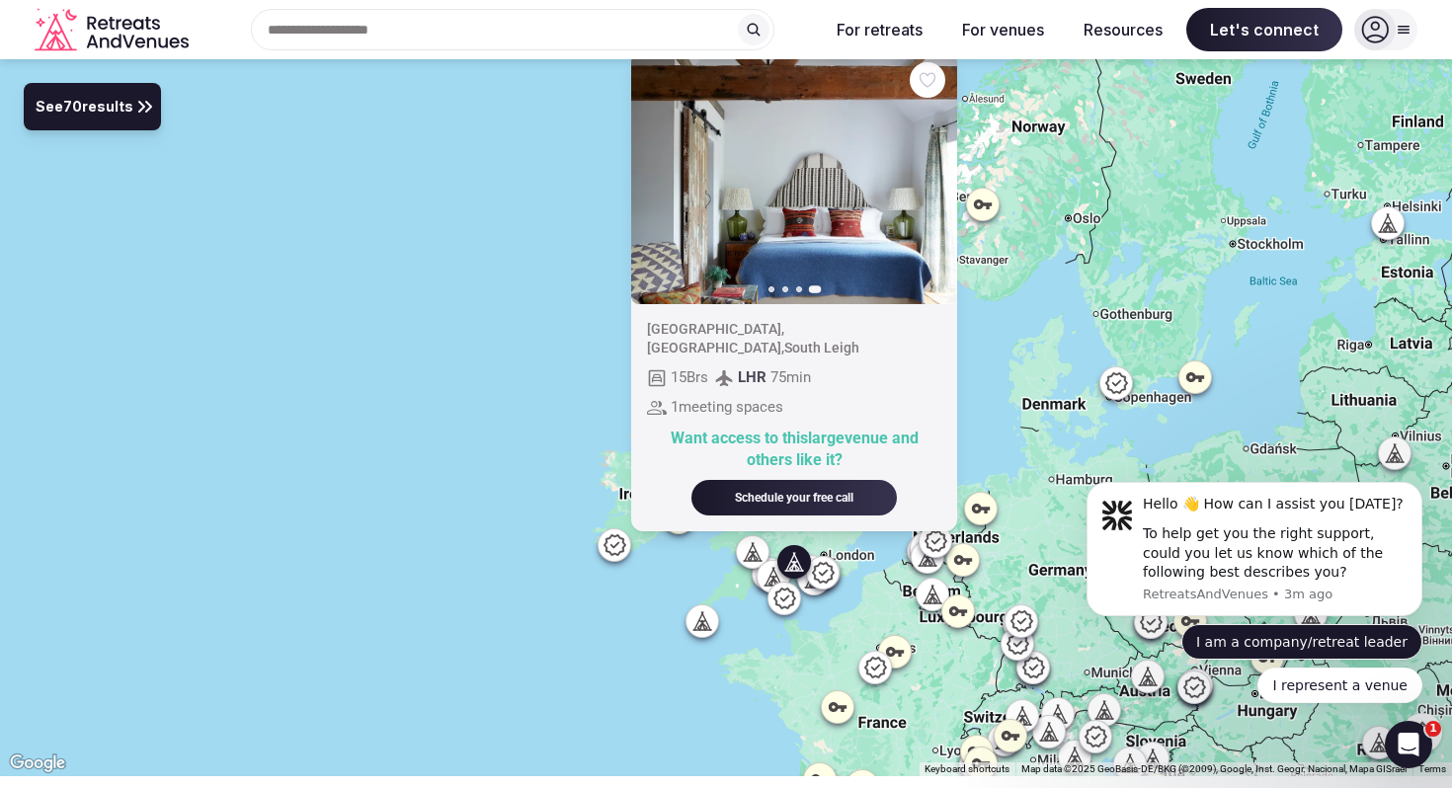
click at [1247, 638] on button "I am a company/retreat leader" at bounding box center [1302, 642] width 241 height 36
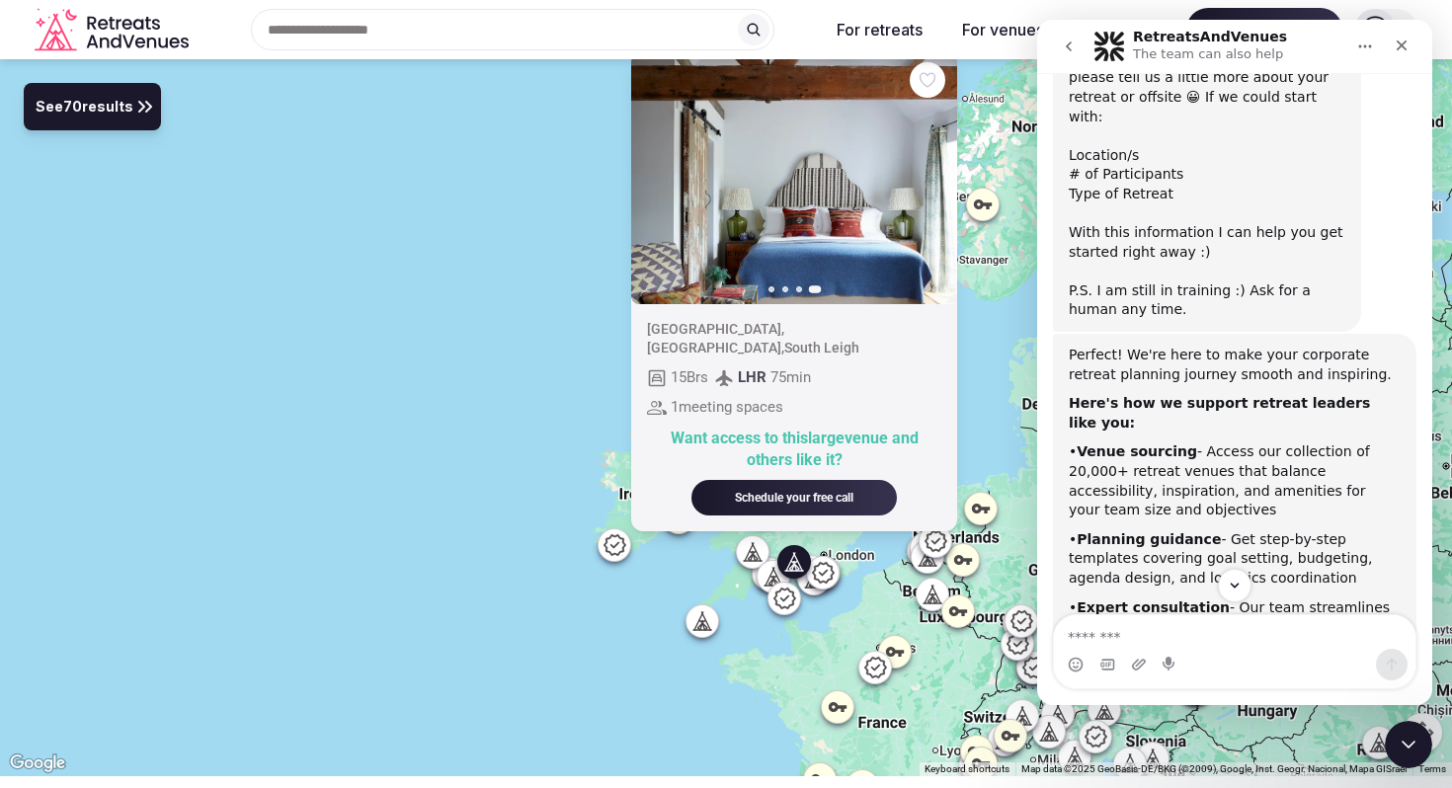
scroll to position [308, 0]
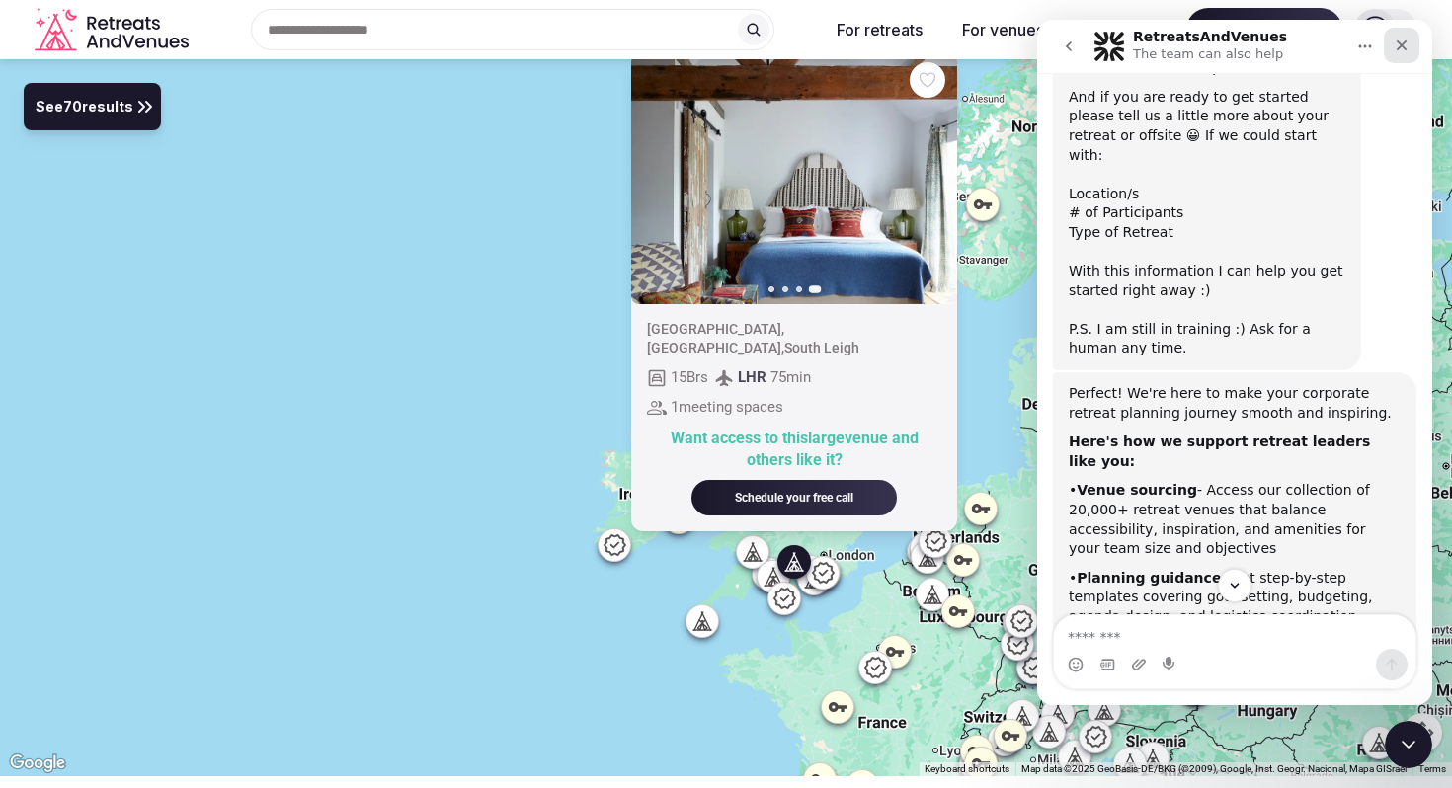
click at [1403, 45] on icon "Close" at bounding box center [1402, 46] width 11 height 11
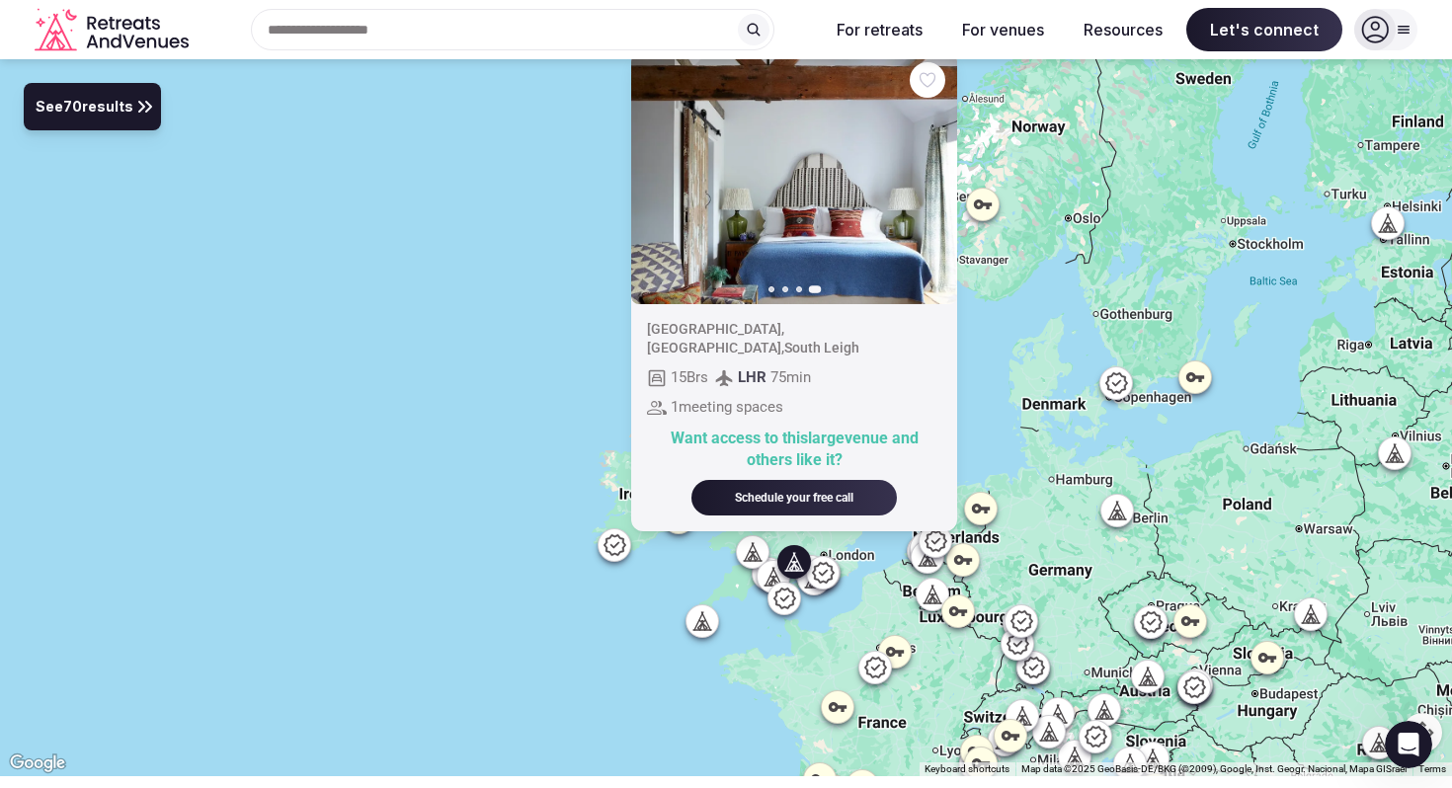
scroll to position [609, 0]
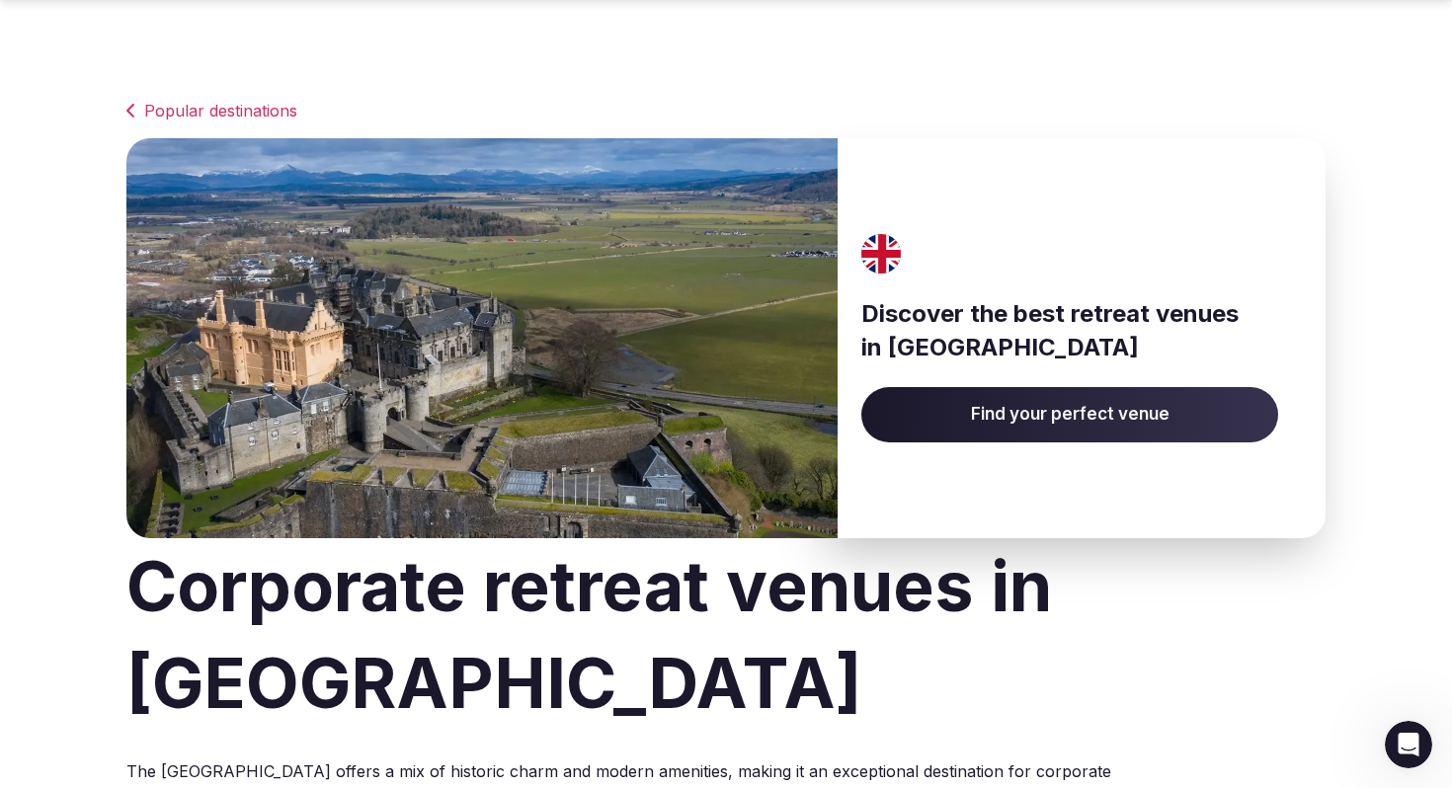
scroll to position [176, 0]
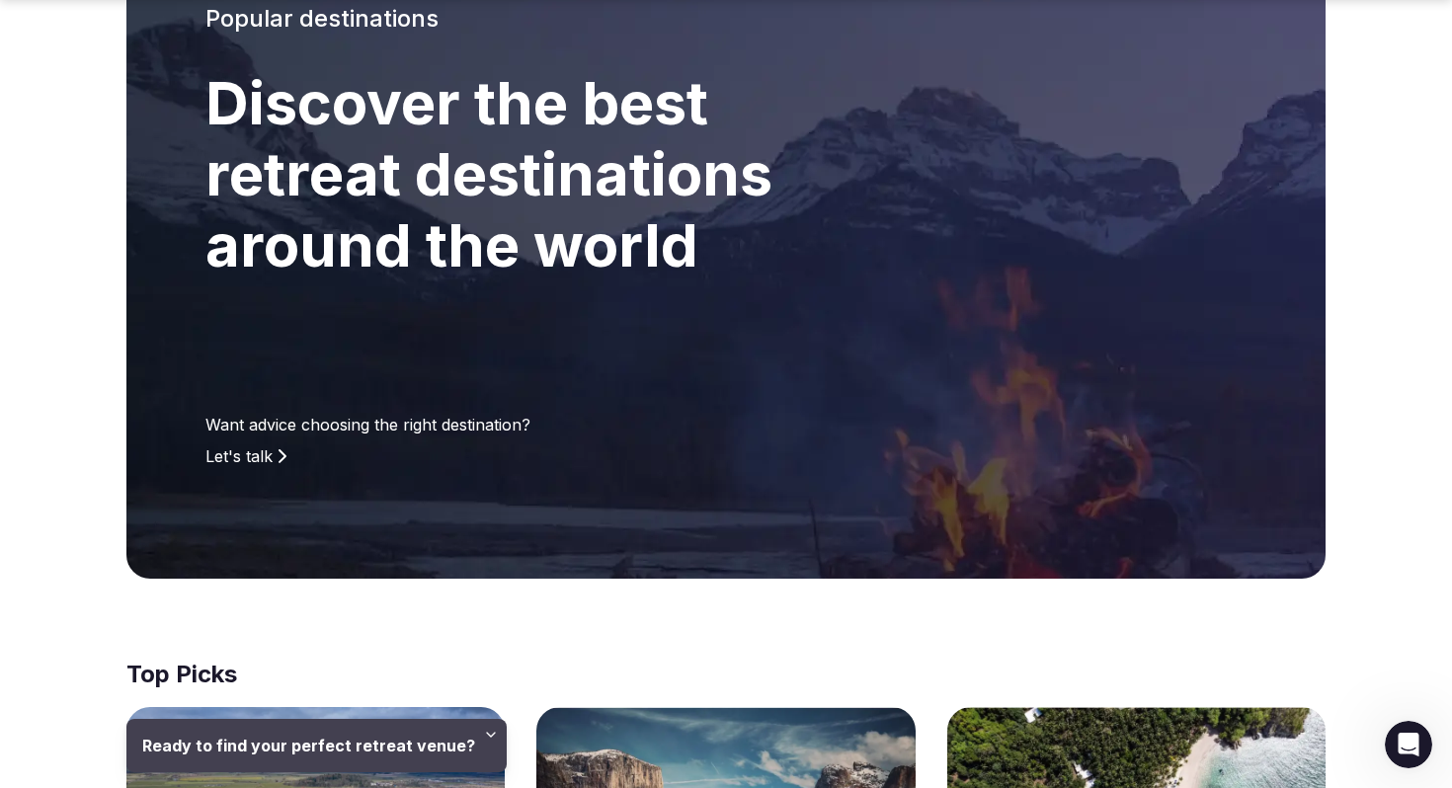
scroll to position [622, 0]
